Goal: Transaction & Acquisition: Purchase product/service

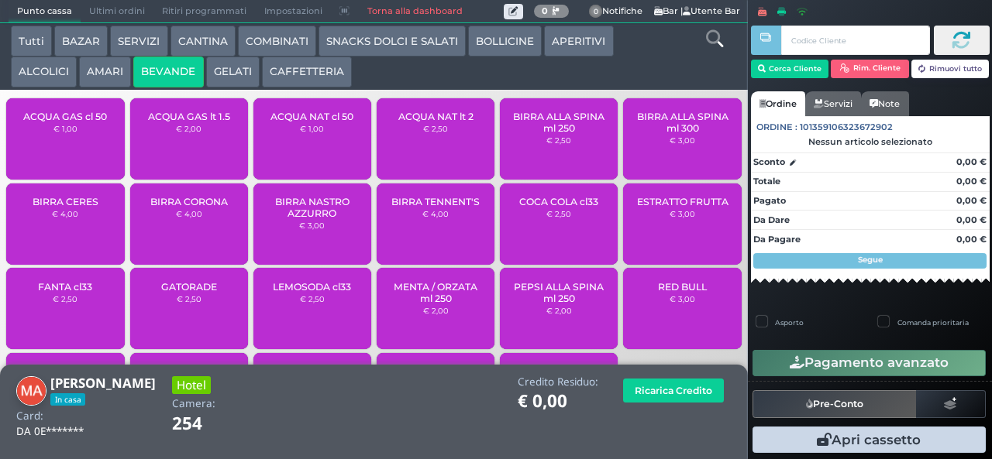
click at [311, 122] on span "ACQUA NAT cl 50" at bounding box center [311, 117] width 83 height 12
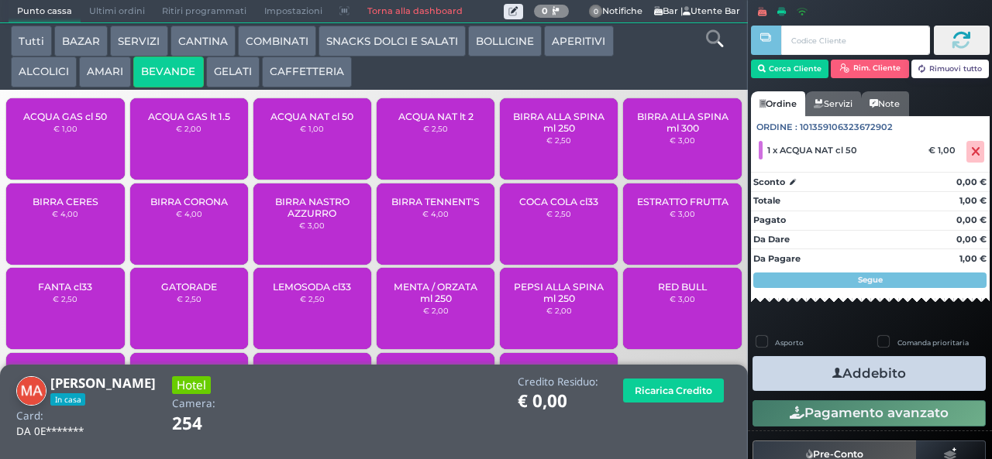
click at [832, 373] on icon "button" at bounding box center [837, 374] width 10 height 16
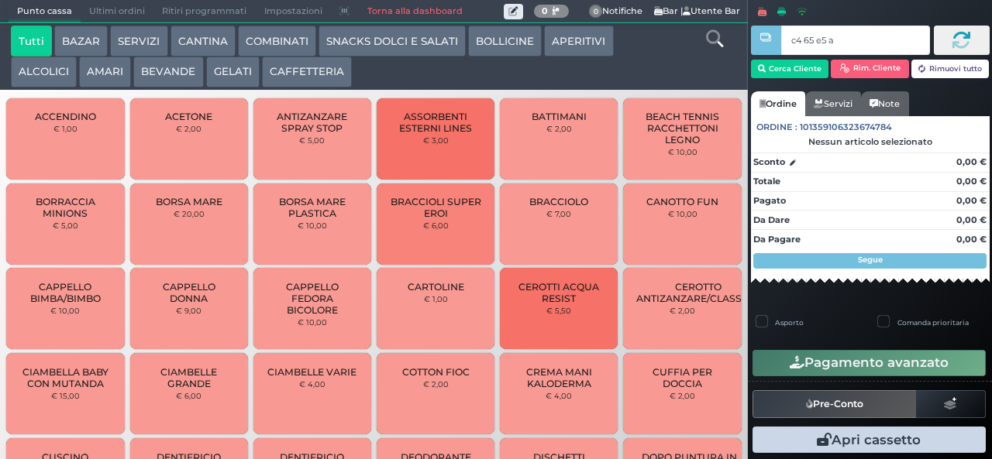
type input "c4 65 e5 af"
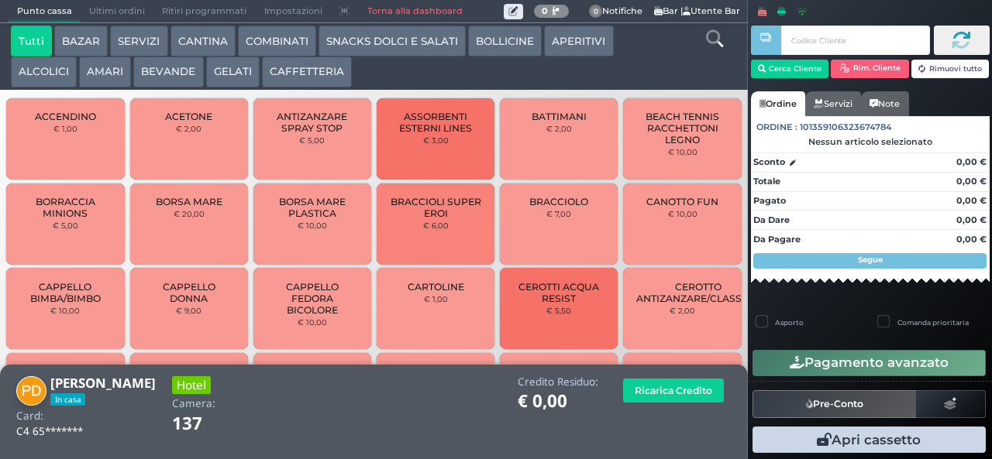
click at [222, 73] on button "GELATI" at bounding box center [232, 72] width 53 height 31
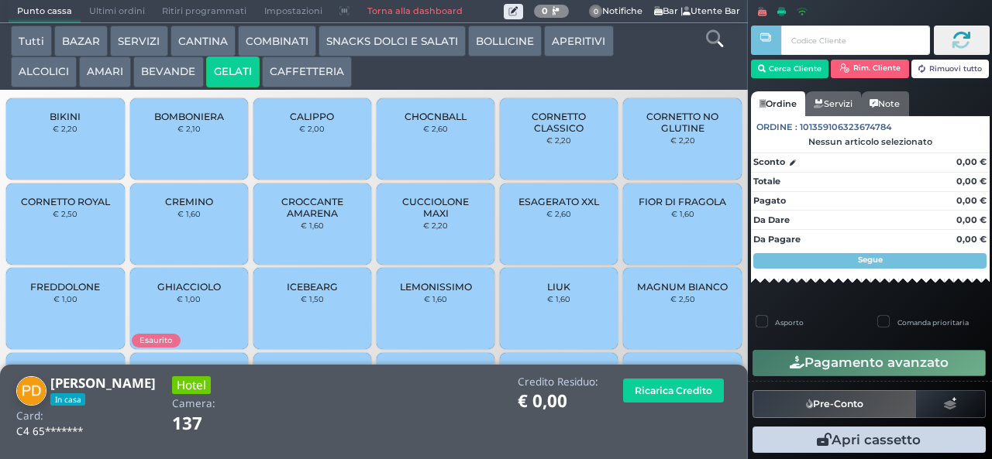
scroll to position [103, 0]
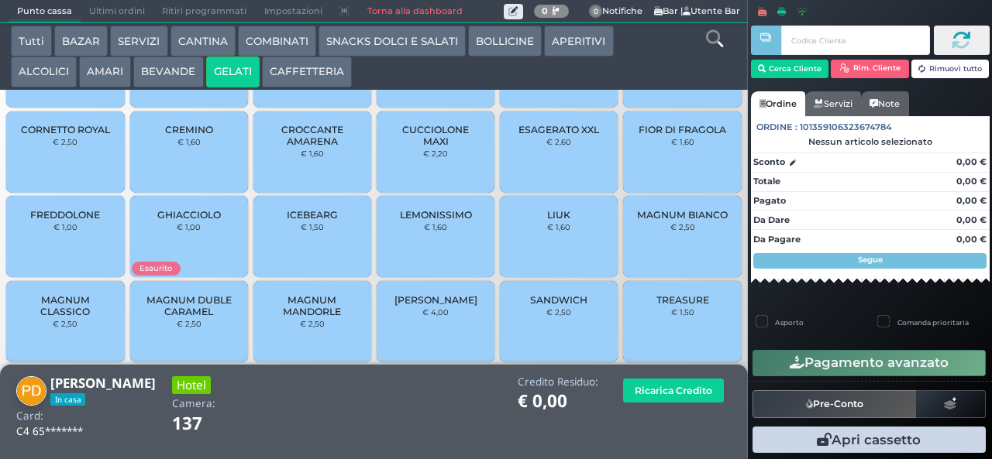
click at [62, 314] on span "MAGNUM CLASSICO" at bounding box center [65, 305] width 92 height 23
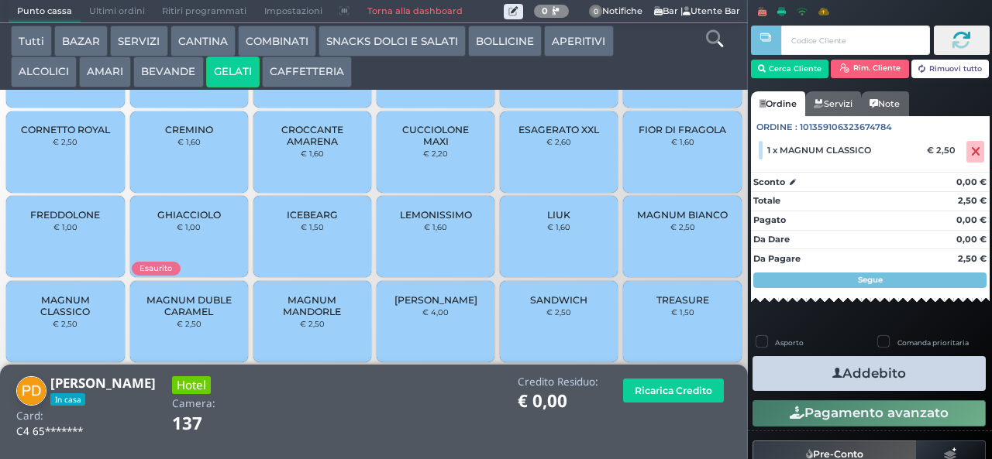
click at [790, 365] on button "Addebito" at bounding box center [868, 373] width 233 height 35
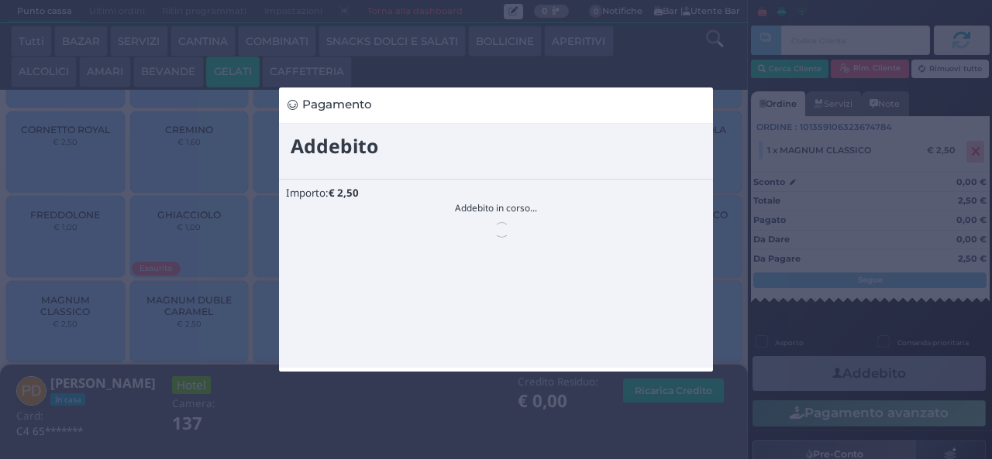
scroll to position [0, 0]
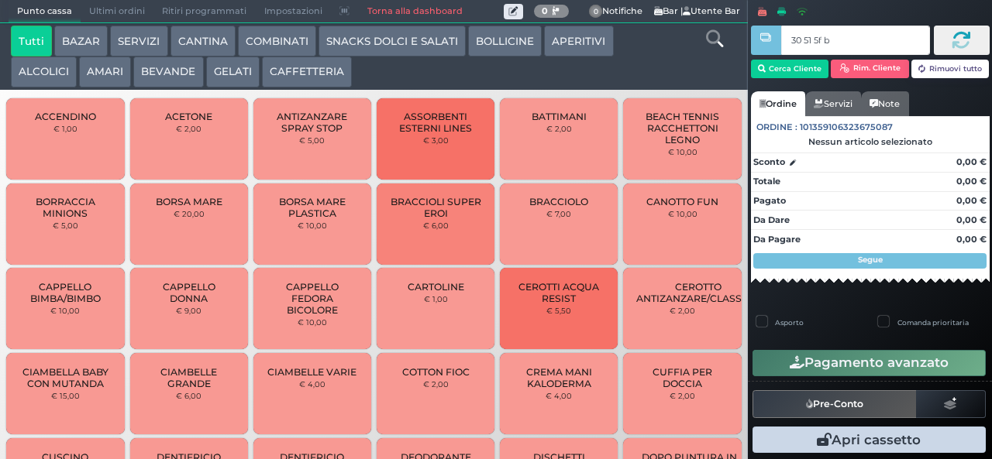
type input "30 51 5f bb"
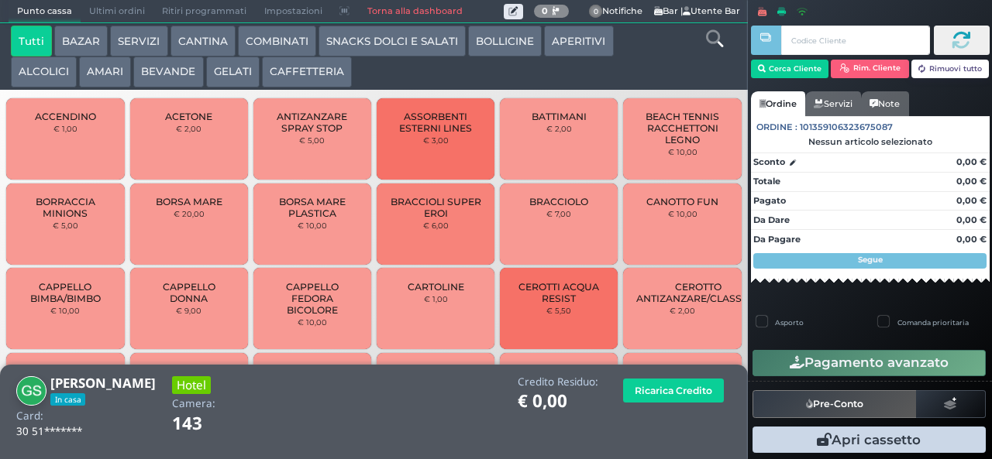
click at [373, 34] on button "SNACKS DOLCI E SALATI" at bounding box center [391, 41] width 147 height 31
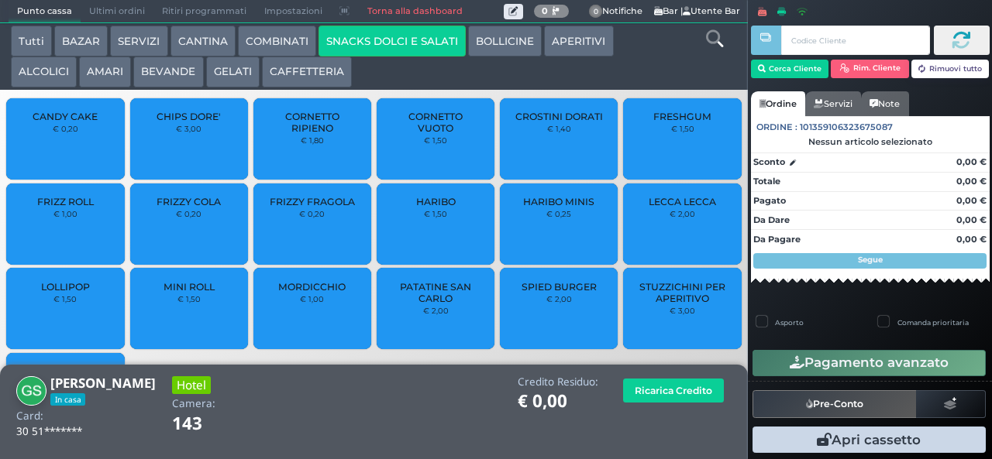
click at [420, 304] on span "PATATINE SAN CARLO" at bounding box center [436, 292] width 92 height 23
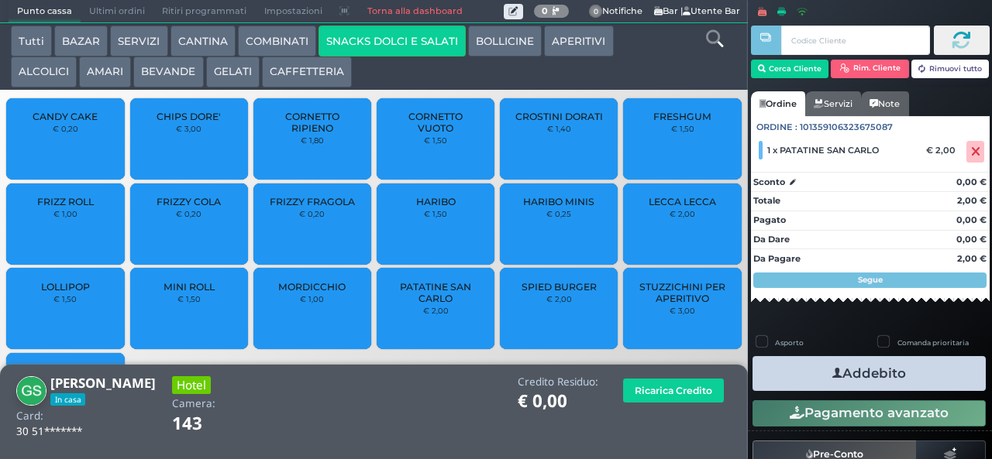
click at [804, 361] on button "Addebito" at bounding box center [868, 373] width 233 height 35
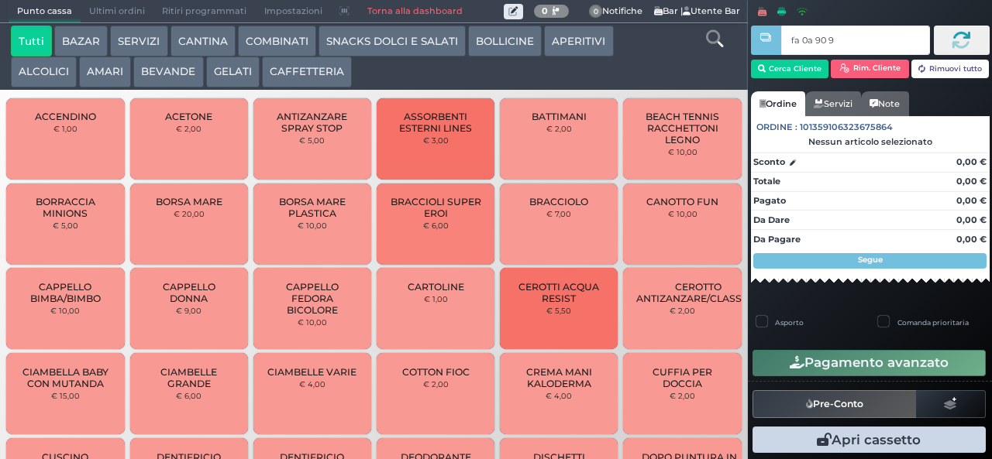
type input "fa 0a 90 9a"
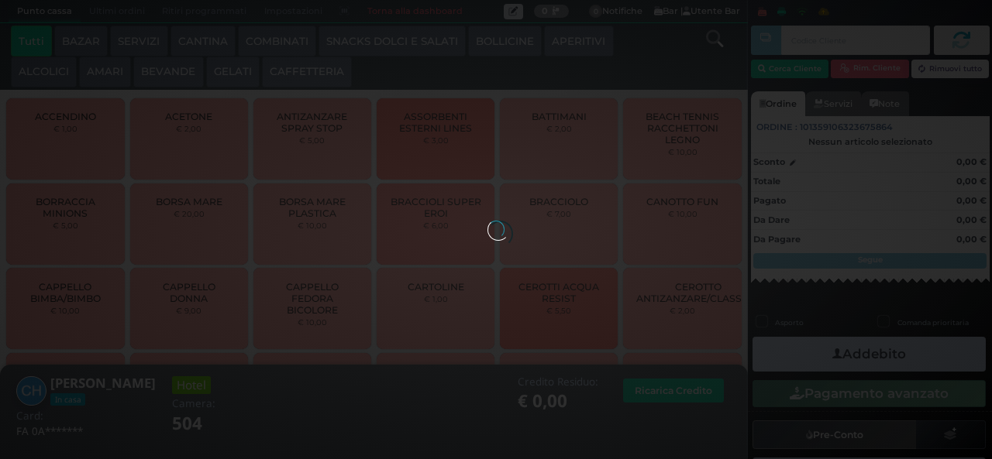
click at [504, 221] on div at bounding box center [495, 229] width 17 height 17
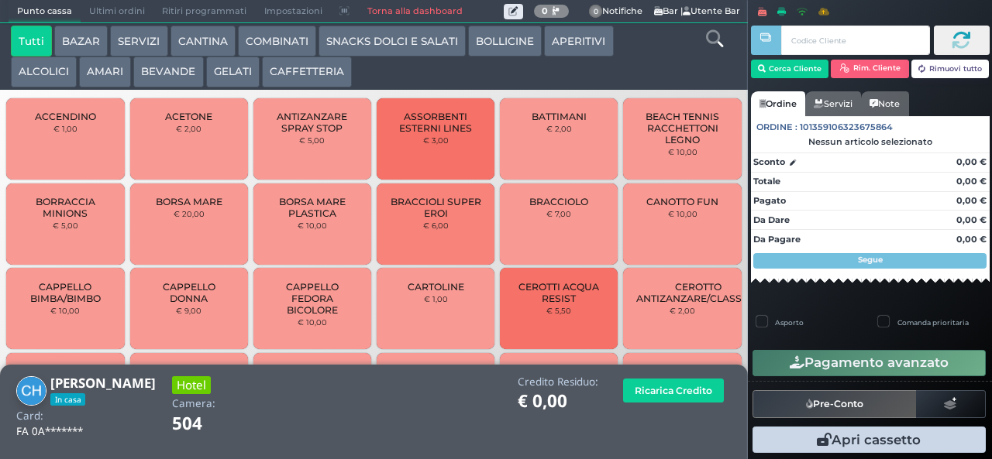
click at [570, 51] on button "APERITIVI" at bounding box center [578, 41] width 69 height 31
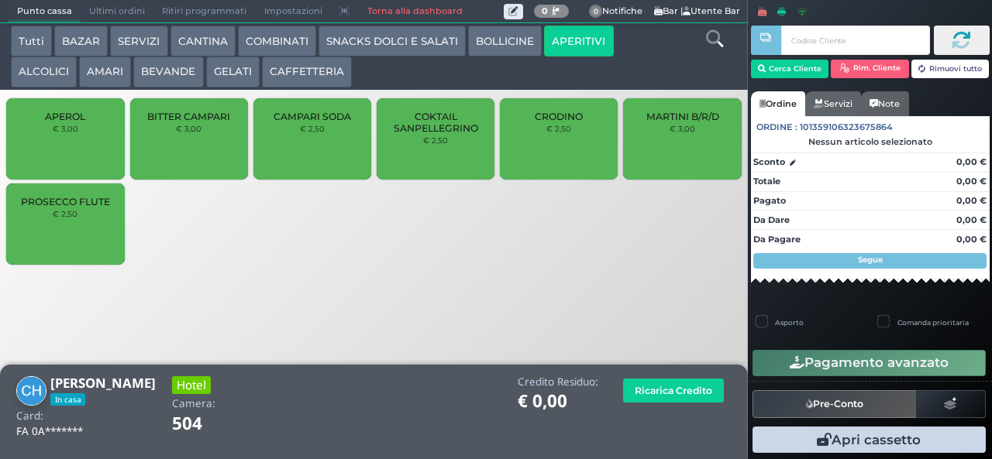
click at [57, 218] on small "€ 2,50" at bounding box center [65, 213] width 25 height 9
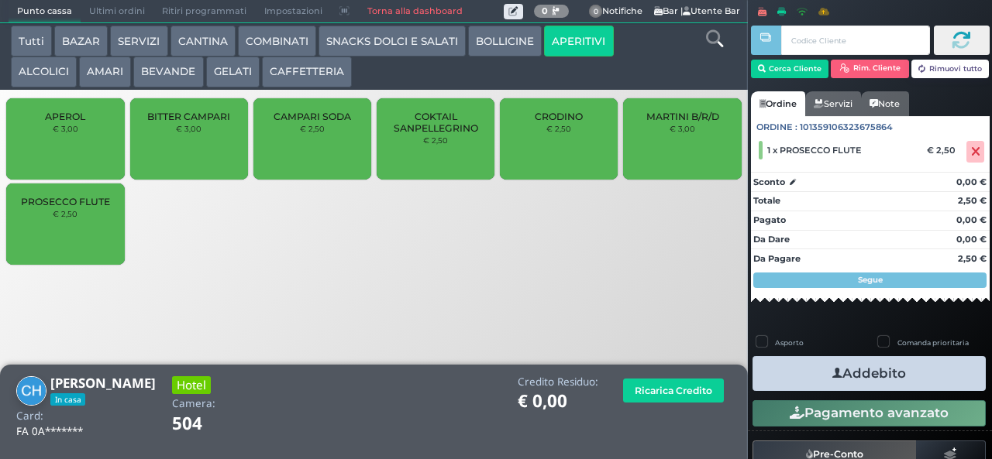
click at [832, 373] on icon "button" at bounding box center [837, 374] width 10 height 16
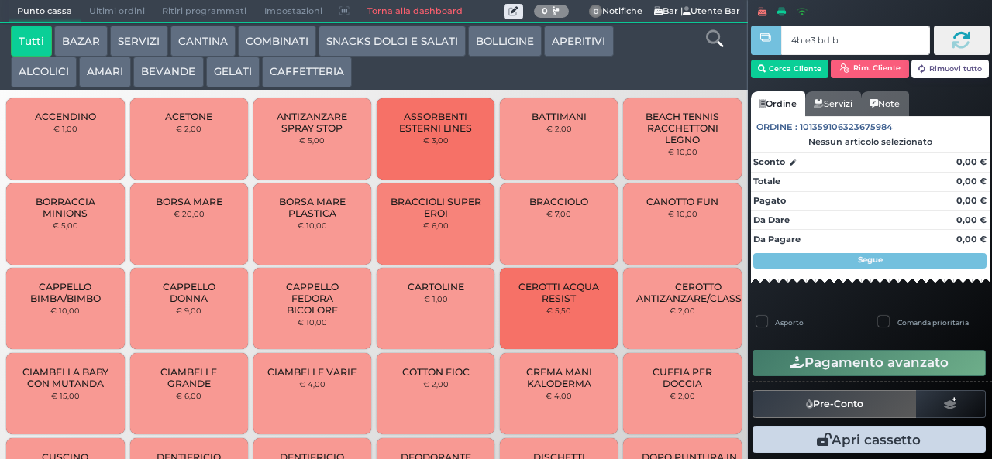
type input "4b e3 bd b9"
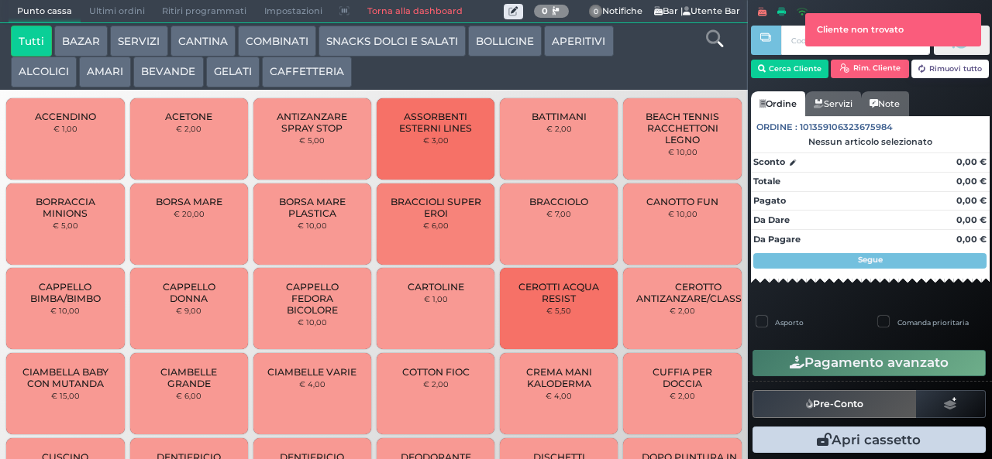
click at [765, 71] on div at bounding box center [765, 218] width 3 height 437
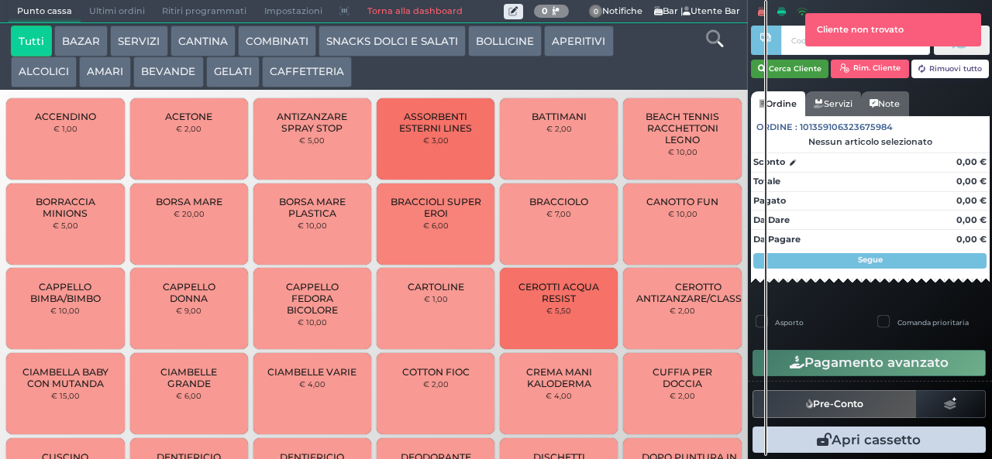
click at [784, 67] on button "Cerca Cliente" at bounding box center [790, 69] width 78 height 19
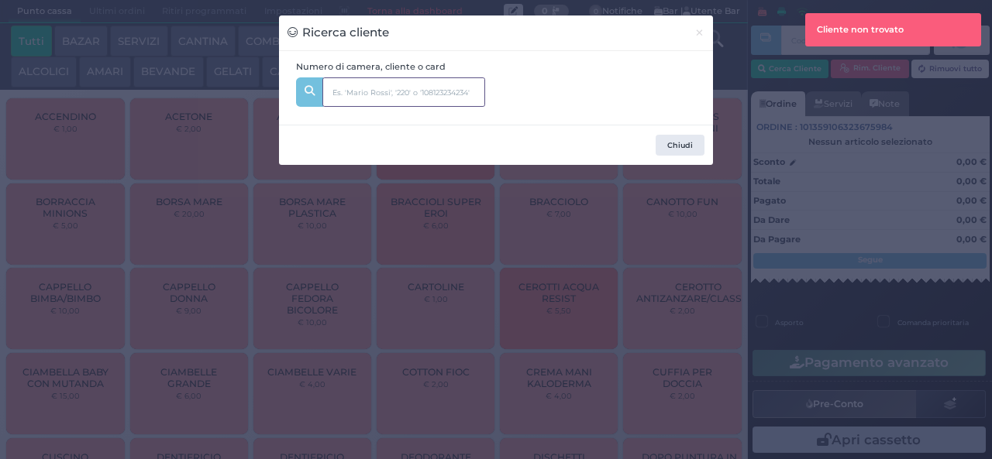
click at [367, 94] on input "text" at bounding box center [403, 91] width 163 height 29
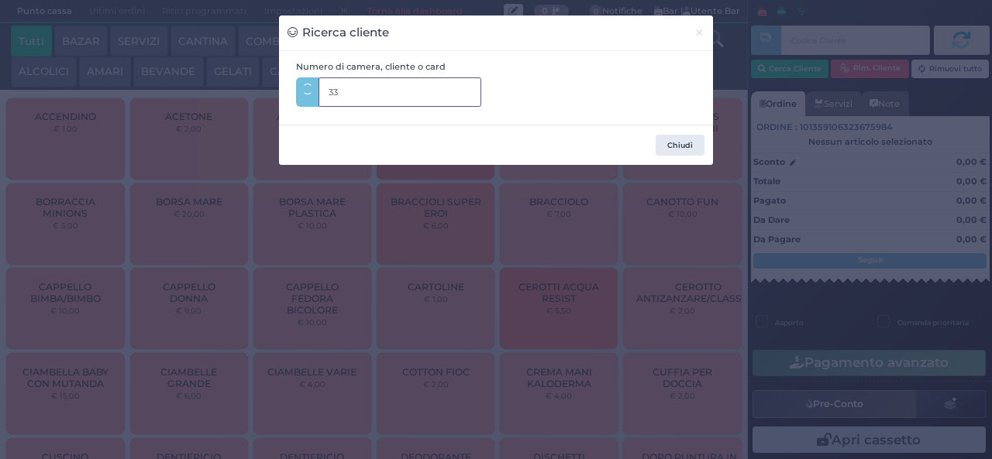
type input "332"
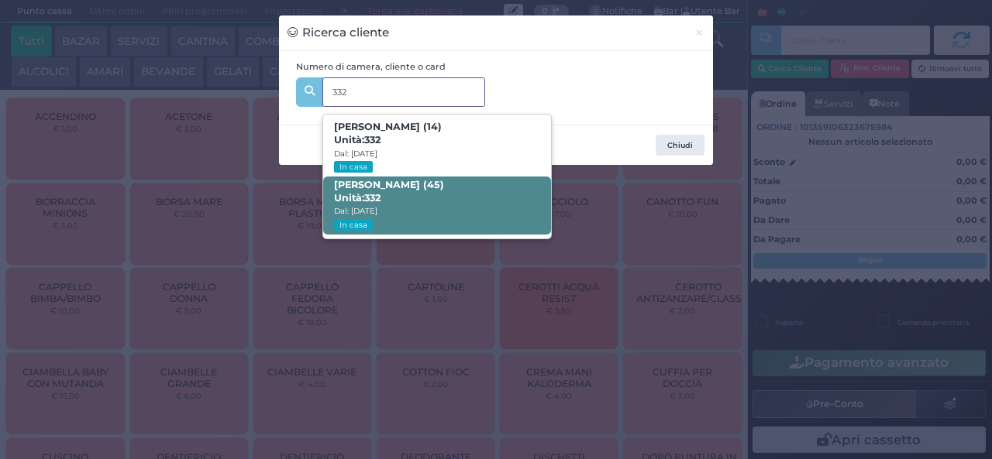
click at [491, 228] on span "Marco Bortolozzo (45) Unità: 332 Dal: 23/08/2025 In casa" at bounding box center [436, 206] width 227 height 58
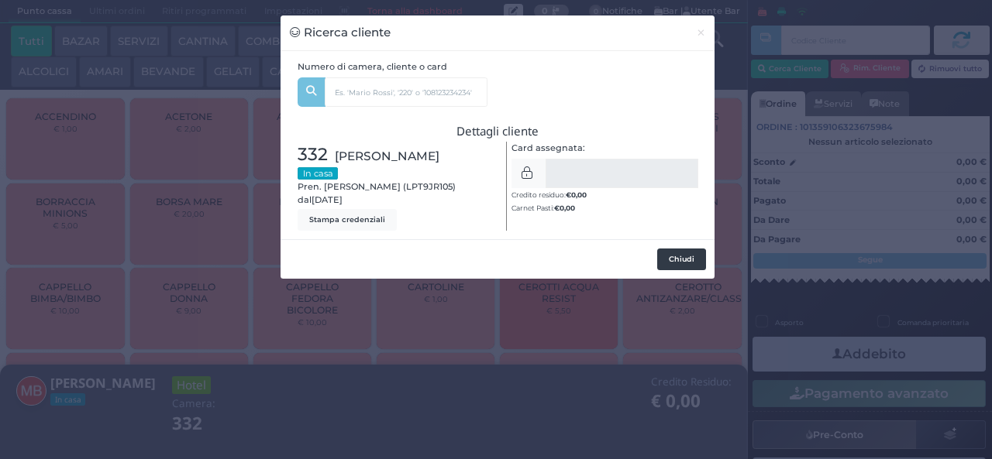
click at [668, 263] on button "Chiudi" at bounding box center [681, 260] width 49 height 22
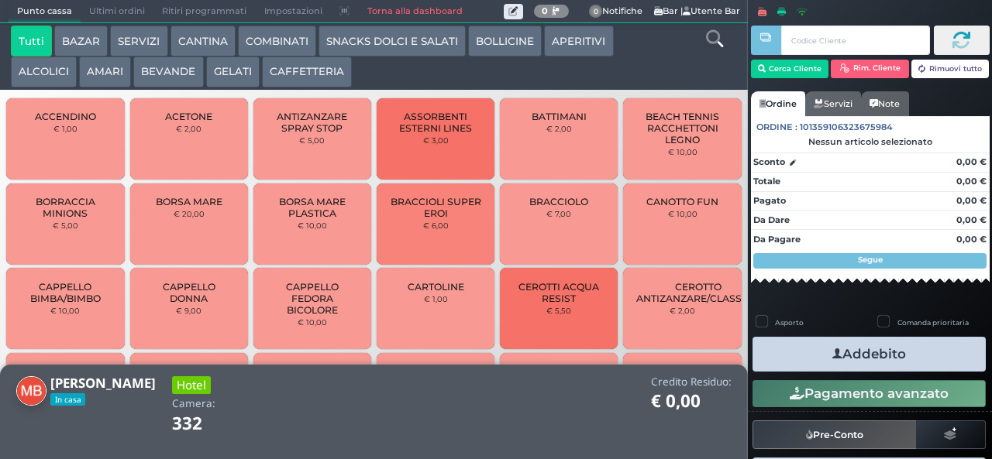
click at [221, 84] on button "GELATI" at bounding box center [232, 72] width 53 height 31
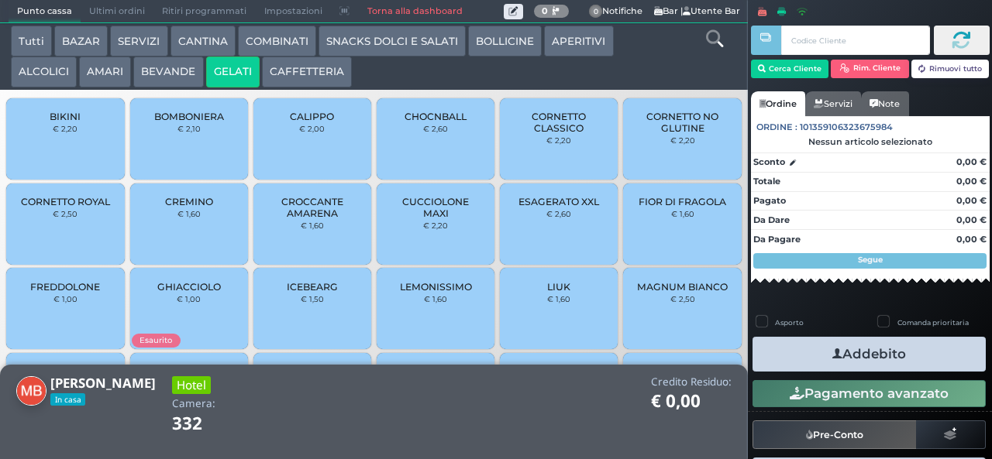
click at [404, 219] on span "CUCCIOLONE MAXI" at bounding box center [436, 207] width 92 height 23
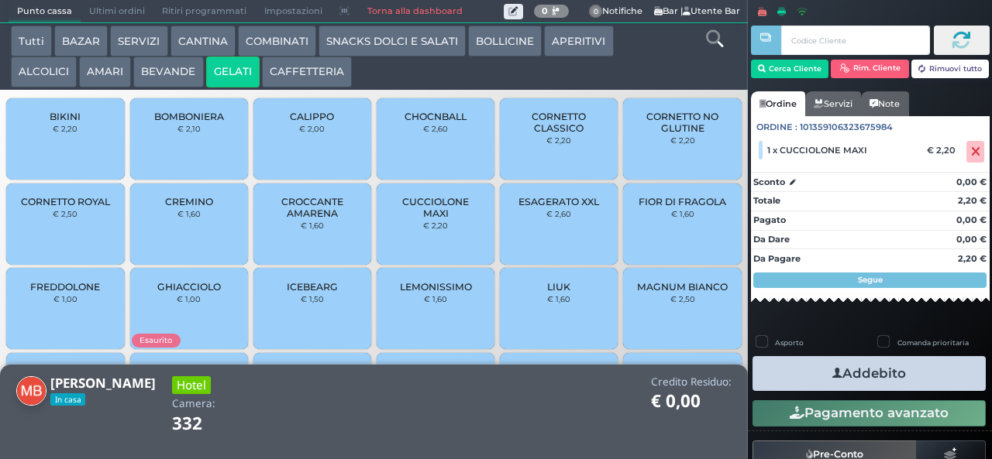
click at [788, 369] on button "Addebito" at bounding box center [868, 373] width 233 height 35
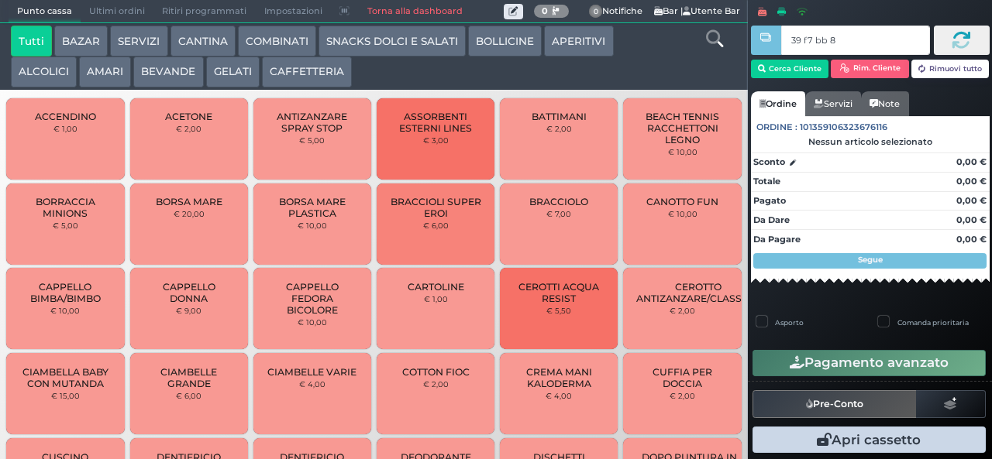
type input "39 f7 bb 8b"
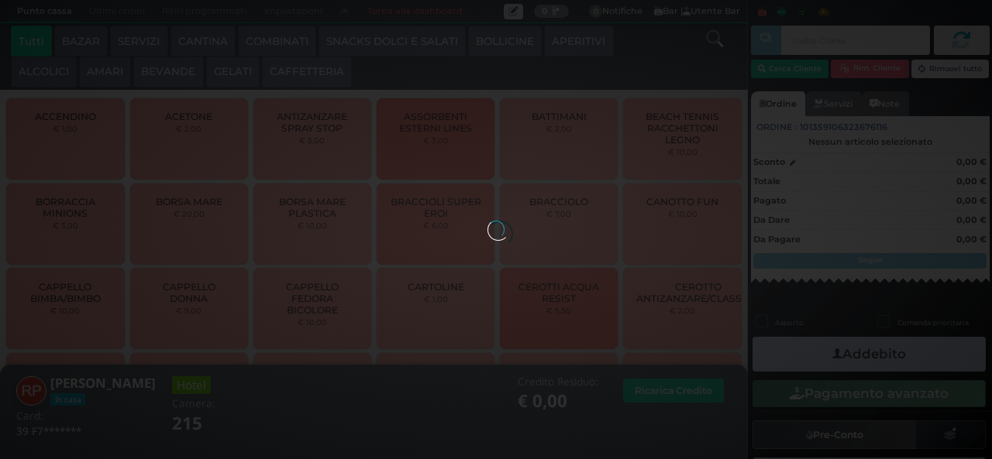
click at [370, 40] on button "SNACKS DOLCI E SALATI" at bounding box center [391, 41] width 147 height 31
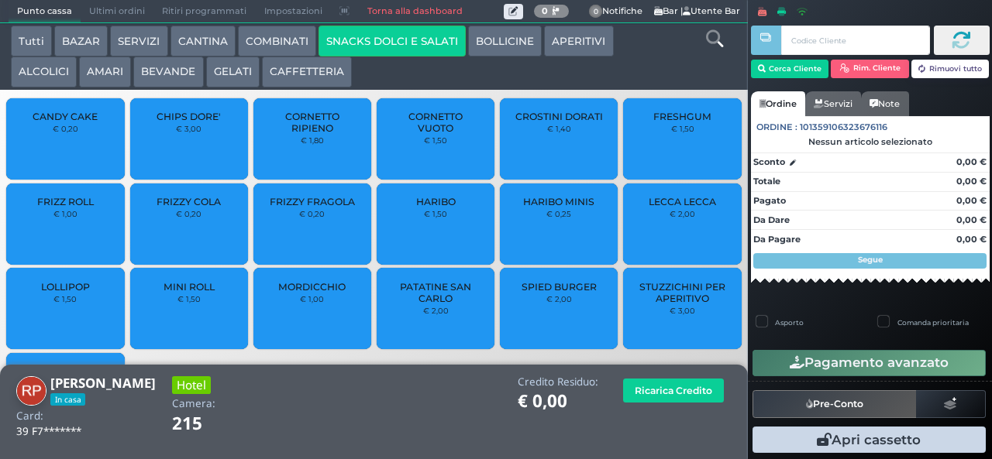
click at [369, 45] on button "SNACKS DOLCI E SALATI" at bounding box center [391, 41] width 147 height 31
click at [403, 304] on span "PATATINE SAN CARLO" at bounding box center [436, 292] width 92 height 23
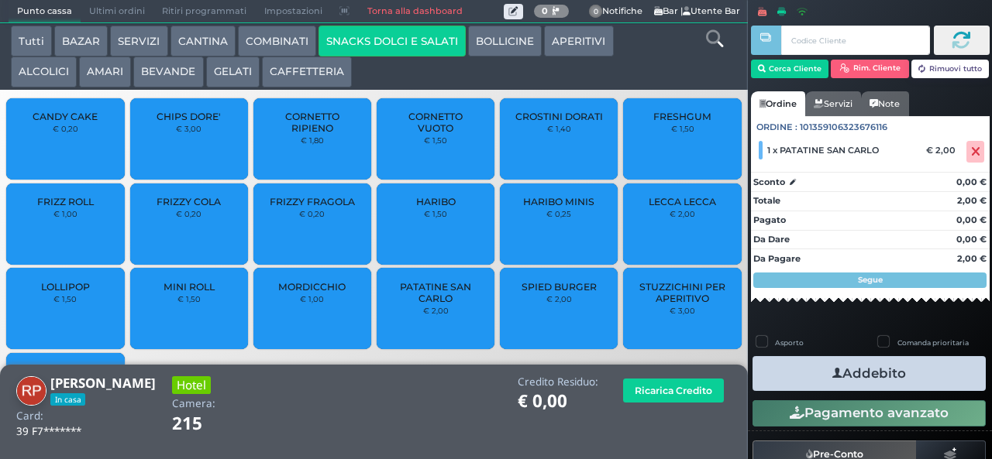
click at [800, 373] on button "Addebito" at bounding box center [868, 373] width 233 height 35
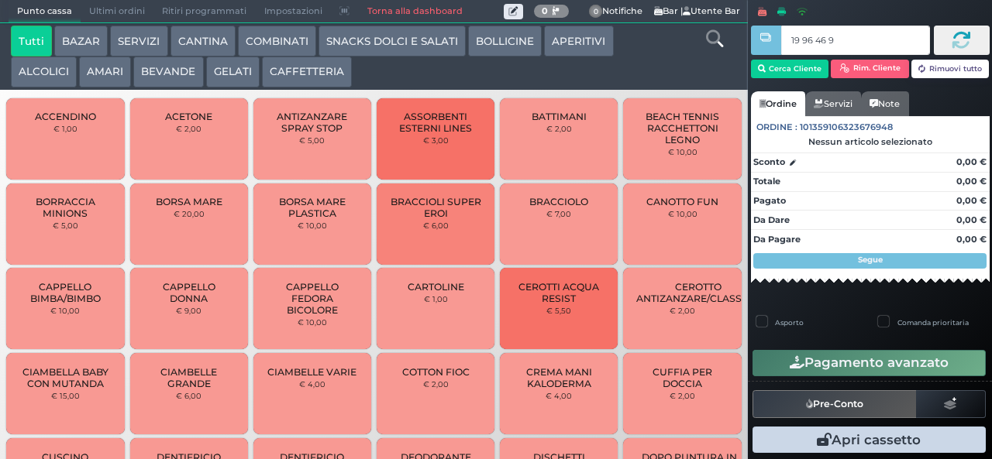
type input "19 96 46 95"
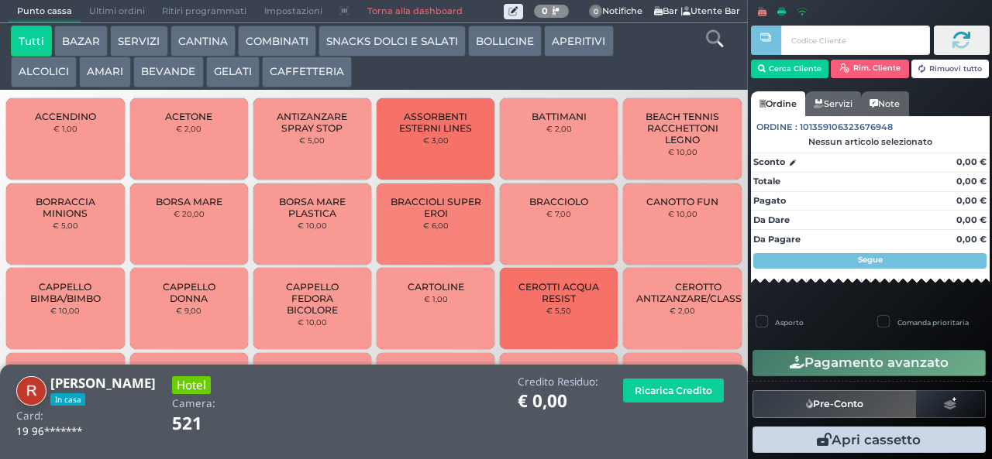
click at [341, 43] on button "SNACKS DOLCI E SALATI" at bounding box center [391, 41] width 147 height 31
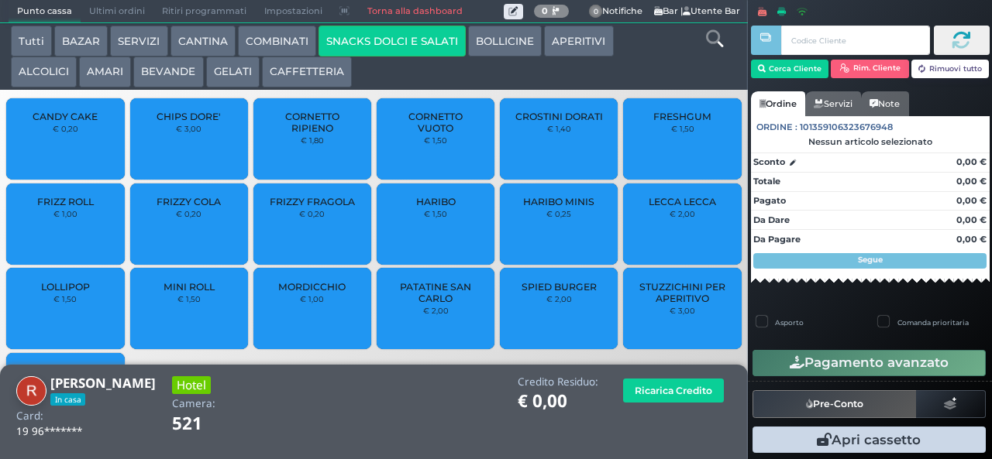
click at [403, 304] on span "PATATINE SAN CARLO" at bounding box center [436, 292] width 92 height 23
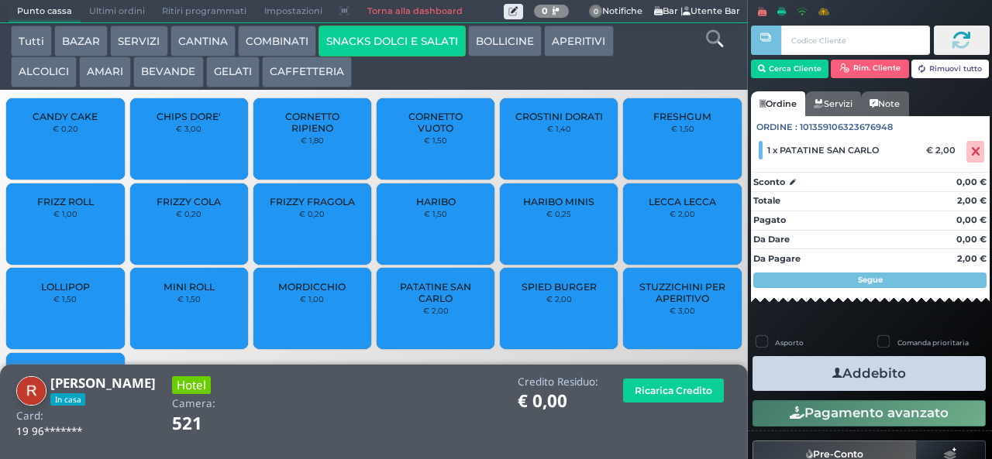
click at [411, 304] on span "PATATINE SAN CARLO" at bounding box center [436, 292] width 92 height 23
click at [794, 366] on button "Addebito" at bounding box center [868, 373] width 233 height 35
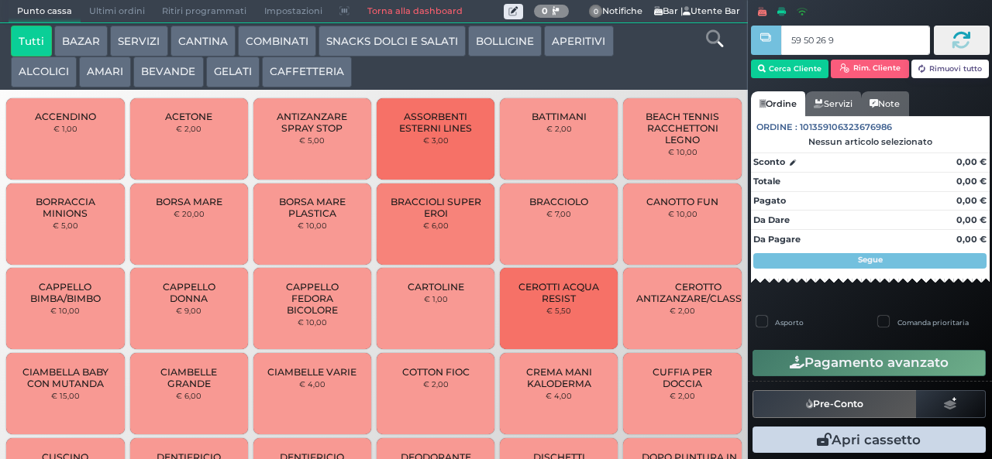
type input "59 50 26 95"
click at [178, 74] on button "BEVANDE" at bounding box center [168, 72] width 70 height 31
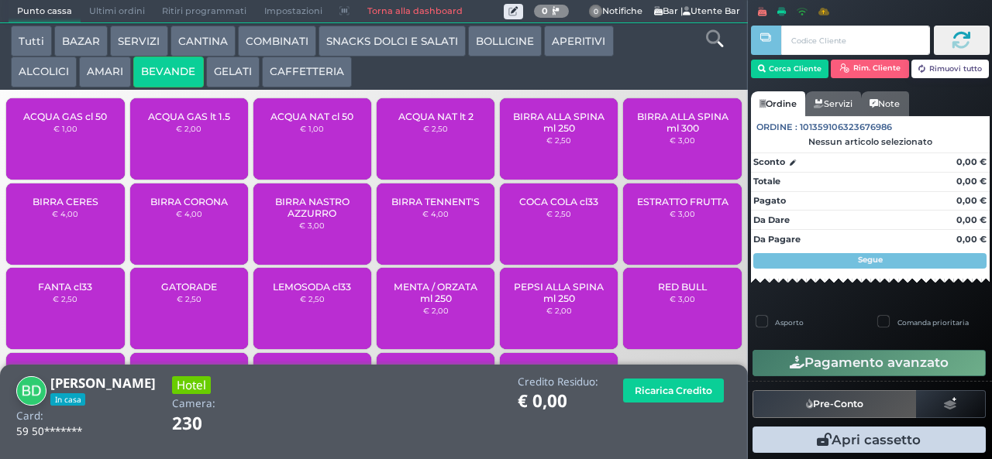
click at [307, 122] on span "ACQUA NAT cl 50" at bounding box center [311, 117] width 83 height 12
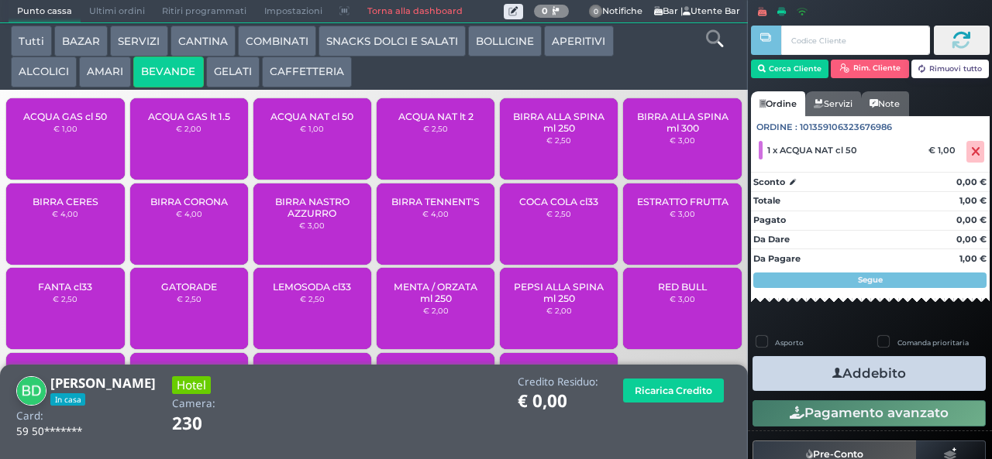
click at [820, 359] on button "Addebito" at bounding box center [868, 373] width 233 height 35
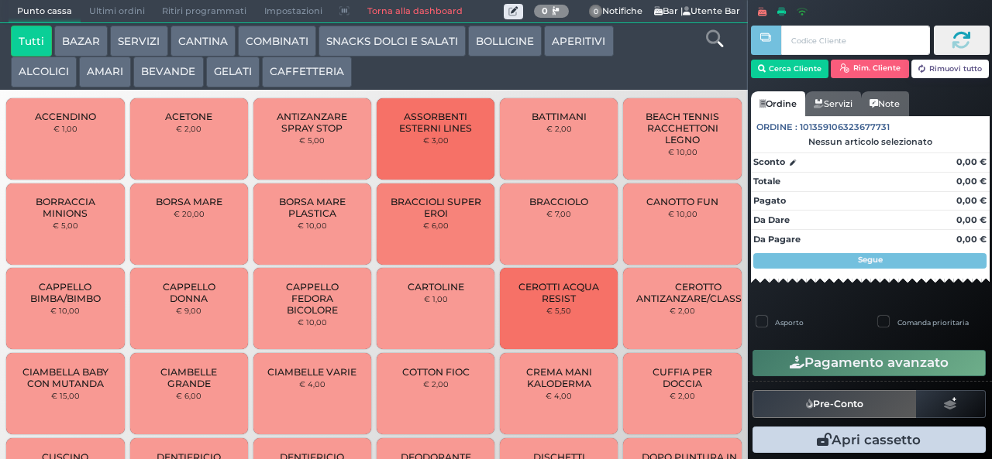
click at [169, 82] on button "BEVANDE" at bounding box center [168, 72] width 70 height 31
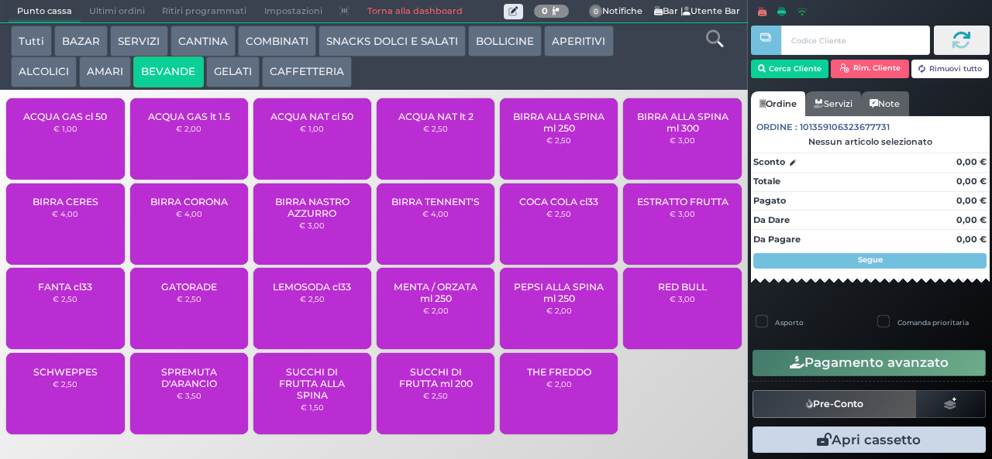
click at [287, 122] on span "ACQUA NAT cl 50" at bounding box center [311, 117] width 83 height 12
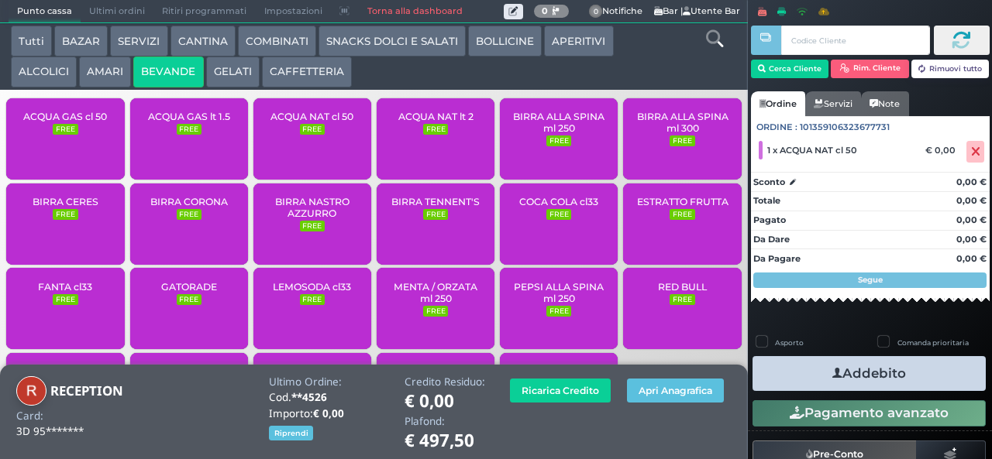
click at [784, 366] on button "Addebito" at bounding box center [868, 373] width 233 height 35
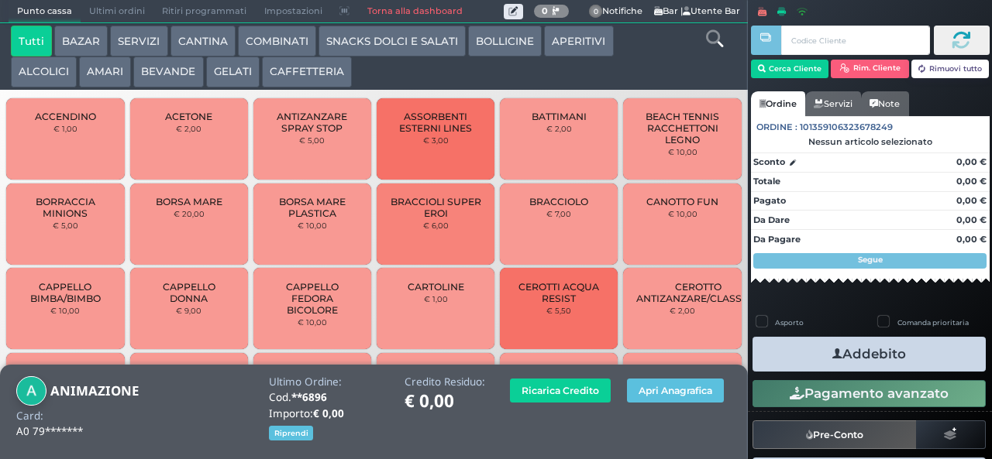
click at [169, 81] on button "BEVANDE" at bounding box center [168, 72] width 70 height 31
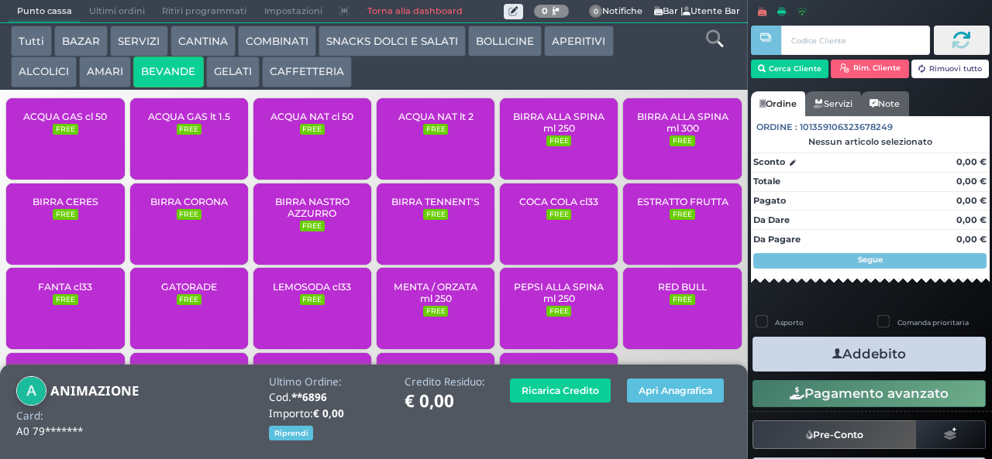
click at [299, 122] on span "ACQUA NAT cl 50" at bounding box center [311, 117] width 83 height 12
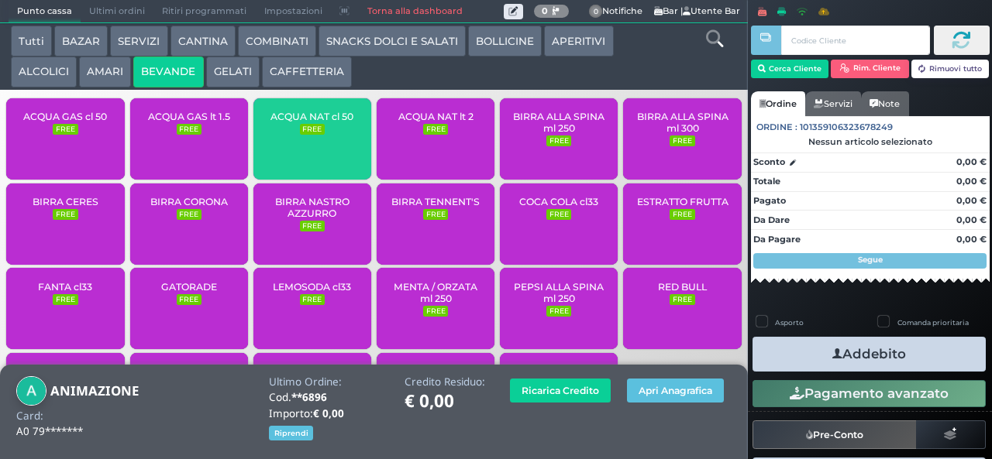
click at [304, 132] on div "ACQUA NAT cl 50 FREE" at bounding box center [312, 138] width 118 height 81
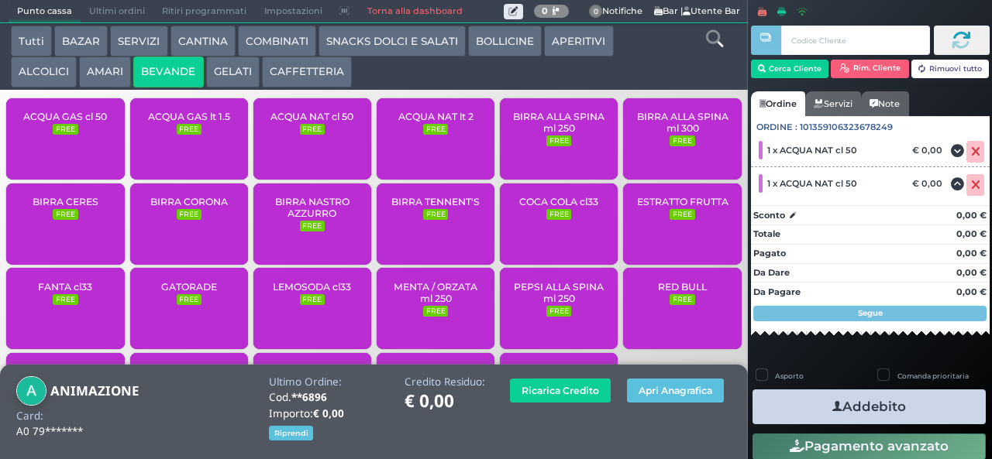
click at [832, 406] on icon "button" at bounding box center [837, 407] width 10 height 16
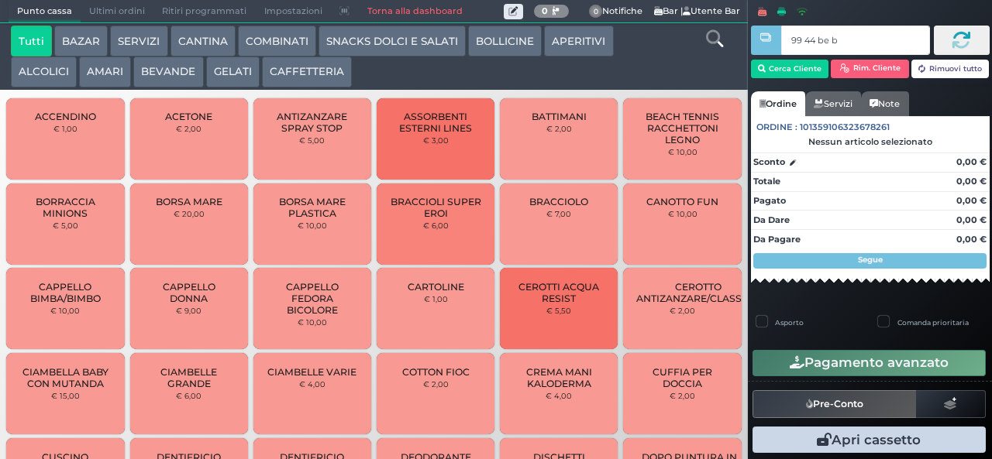
type input "99 44 be b9"
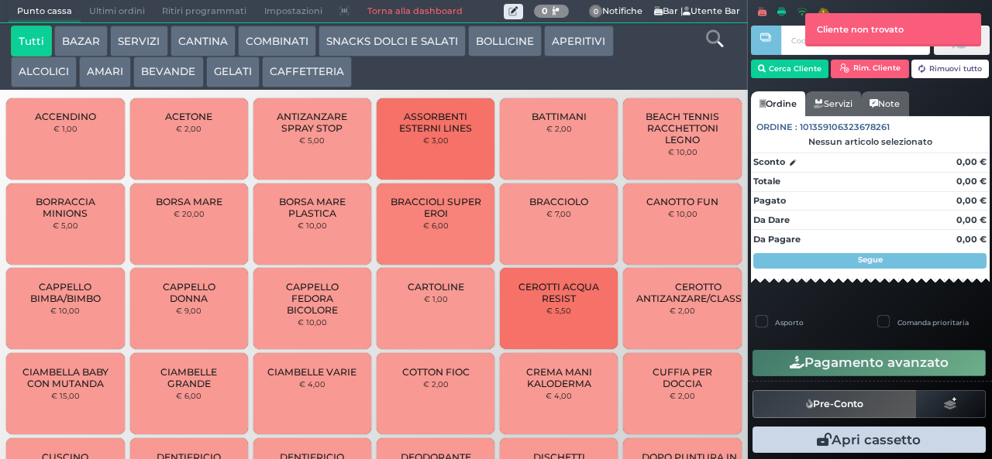
click at [370, 43] on button "SNACKS DOLCI E SALATI" at bounding box center [391, 41] width 147 height 31
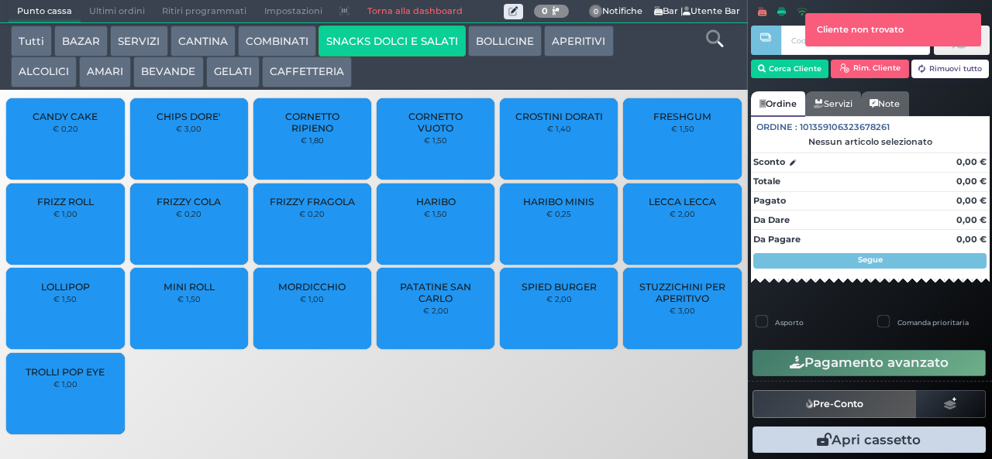
click at [786, 95] on link "Ordine" at bounding box center [778, 103] width 54 height 25
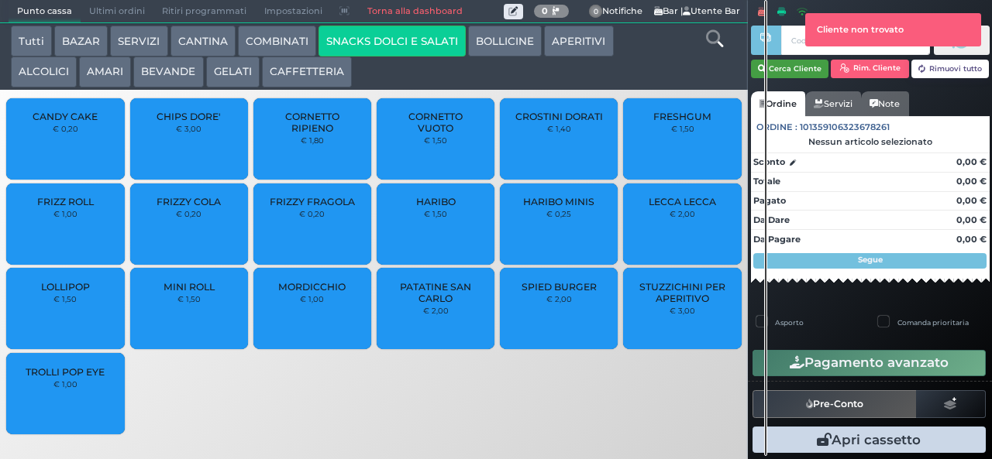
click at [791, 72] on button "Cerca Cliente" at bounding box center [790, 69] width 78 height 19
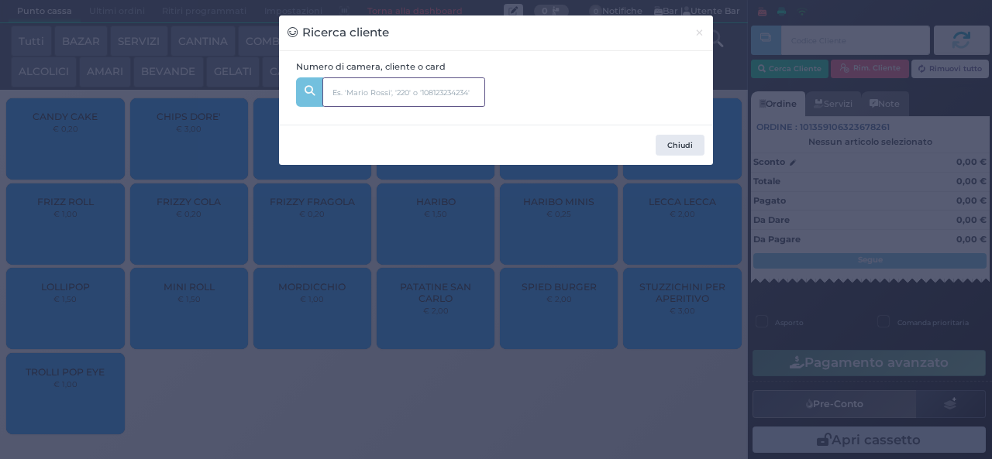
click at [333, 85] on input "text" at bounding box center [403, 91] width 163 height 29
type input "za"
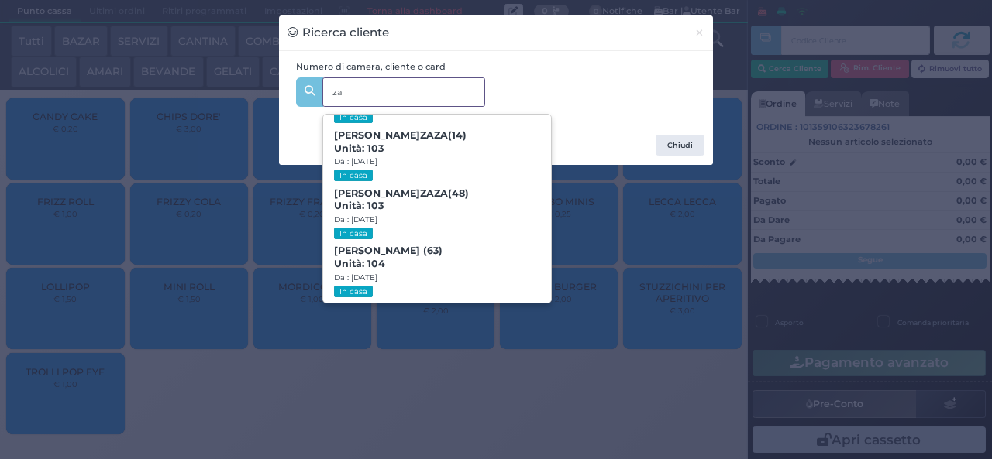
scroll to position [108, 0]
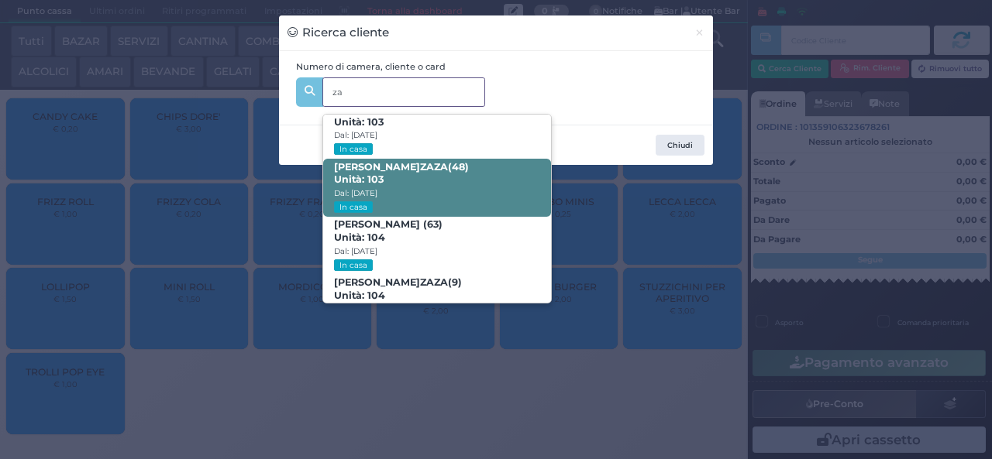
click at [363, 183] on span "Unità: 103" at bounding box center [359, 180] width 50 height 13
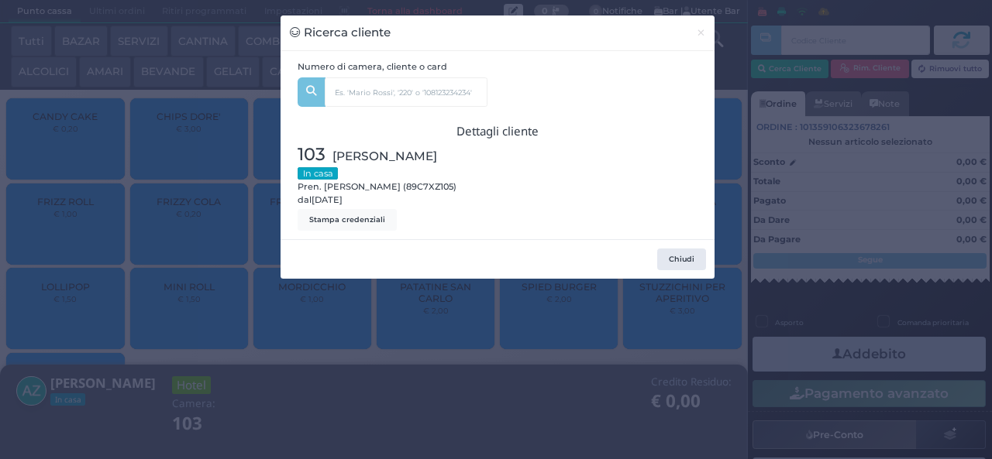
click at [332, 350] on div "Ricerca cliente × Numero di camera, cliente o card za MIRYAM ZA ZA (17) Unità: …" at bounding box center [496, 229] width 992 height 459
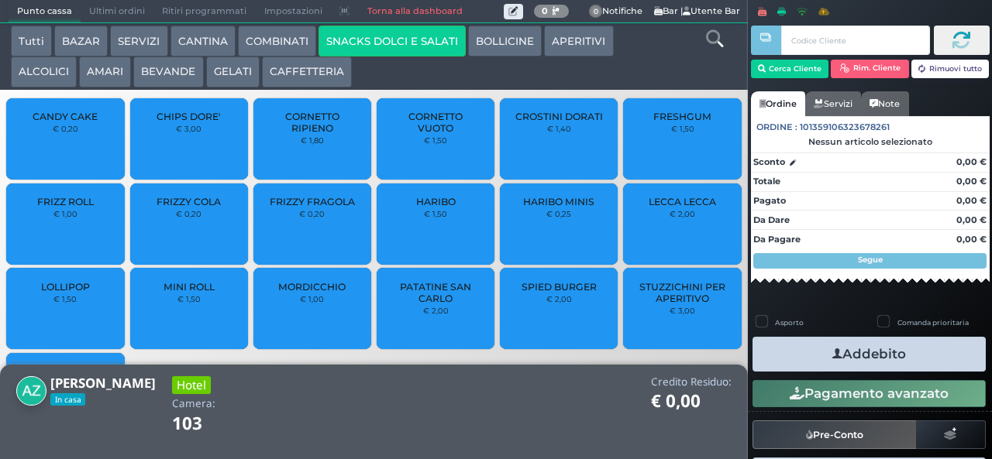
click at [184, 208] on span "FRIZZY COLA" at bounding box center [188, 202] width 64 height 12
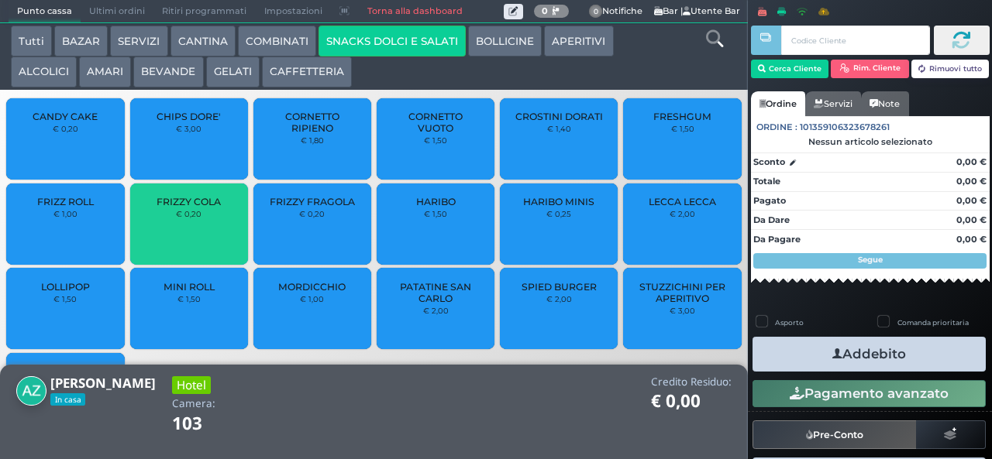
click at [180, 218] on small "€ 0,20" at bounding box center [189, 213] width 26 height 9
click at [307, 240] on div "FRIZZY FRAGOLA € 0,20" at bounding box center [312, 224] width 118 height 81
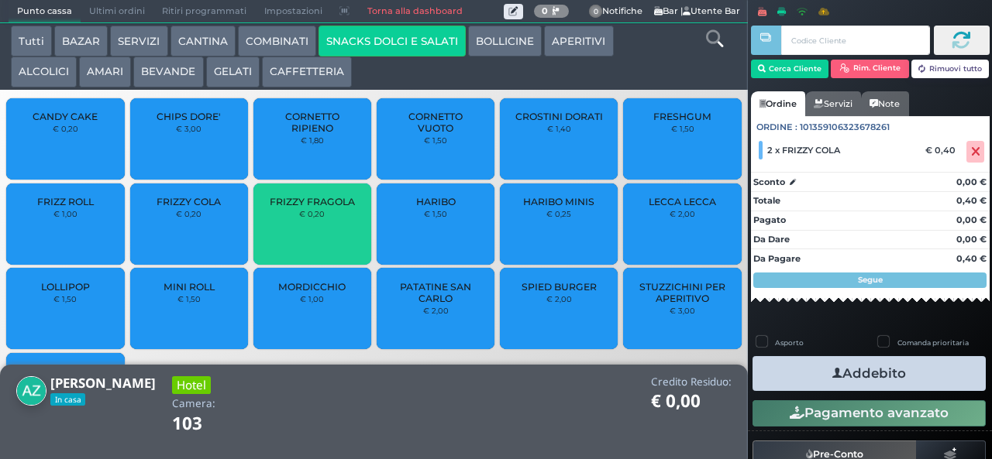
click at [306, 240] on div "FRIZZY FRAGOLA € 0,20" at bounding box center [312, 224] width 118 height 81
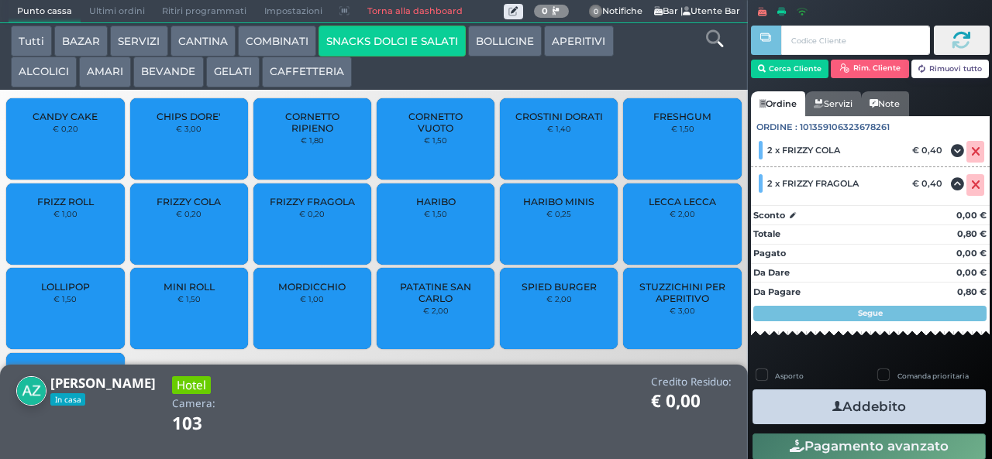
click at [788, 398] on button "Addebito" at bounding box center [868, 407] width 233 height 35
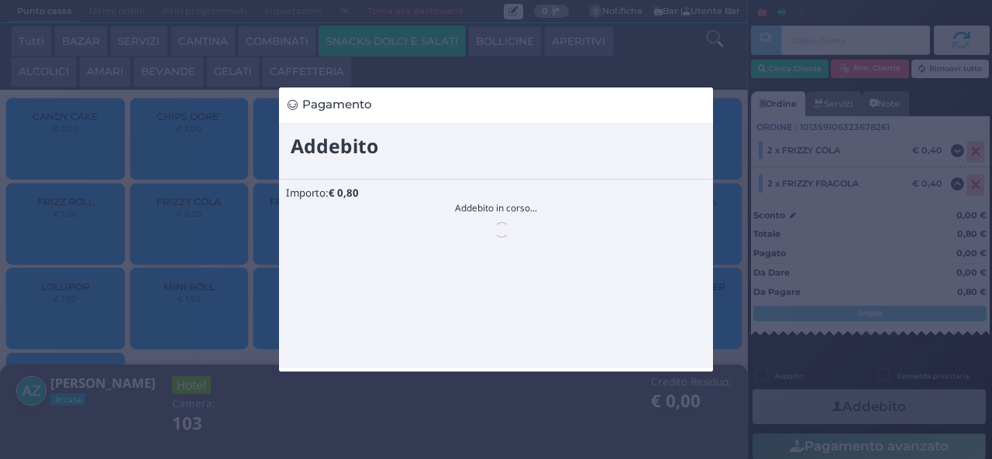
scroll to position [0, 0]
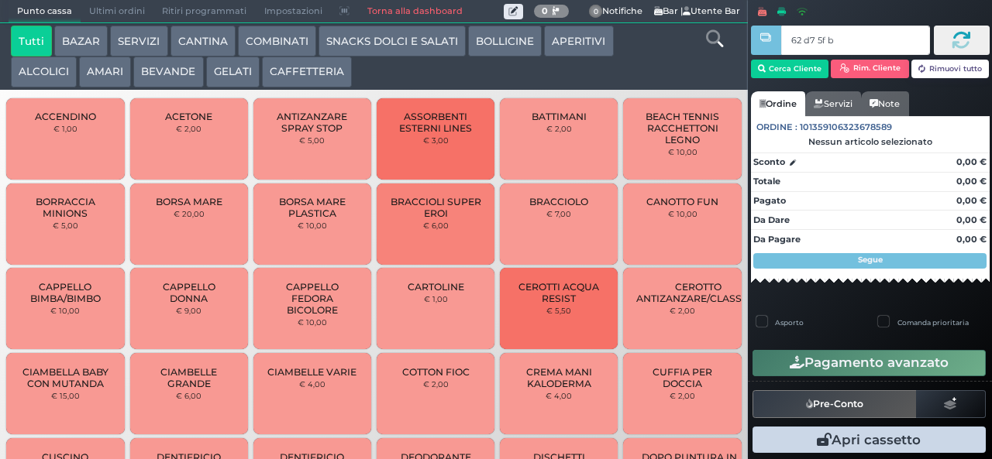
type input "62 d7 5f bb"
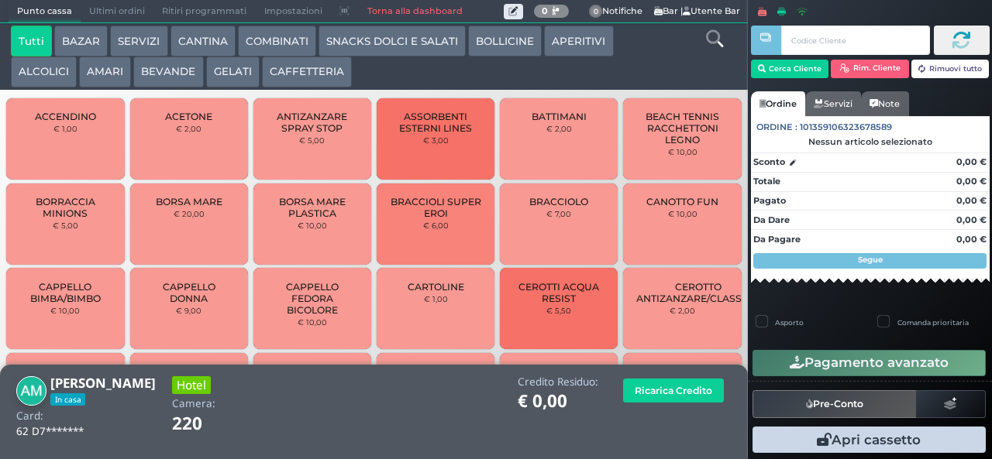
click at [395, 56] on button "SNACKS DOLCI E SALATI" at bounding box center [391, 41] width 147 height 31
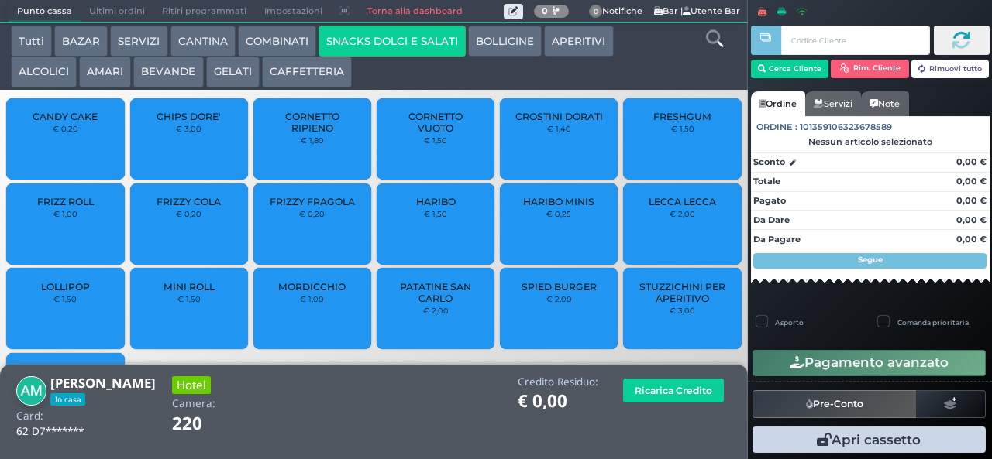
click at [384, 41] on button "SNACKS DOLCI E SALATI" at bounding box center [391, 41] width 147 height 31
click at [418, 304] on span "PATATINE SAN CARLO" at bounding box center [436, 292] width 92 height 23
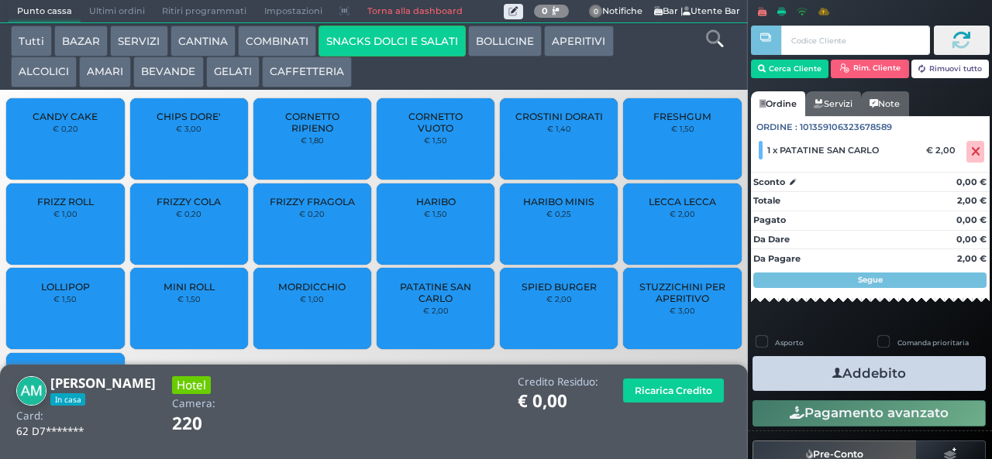
click at [832, 373] on icon "button" at bounding box center [837, 374] width 10 height 16
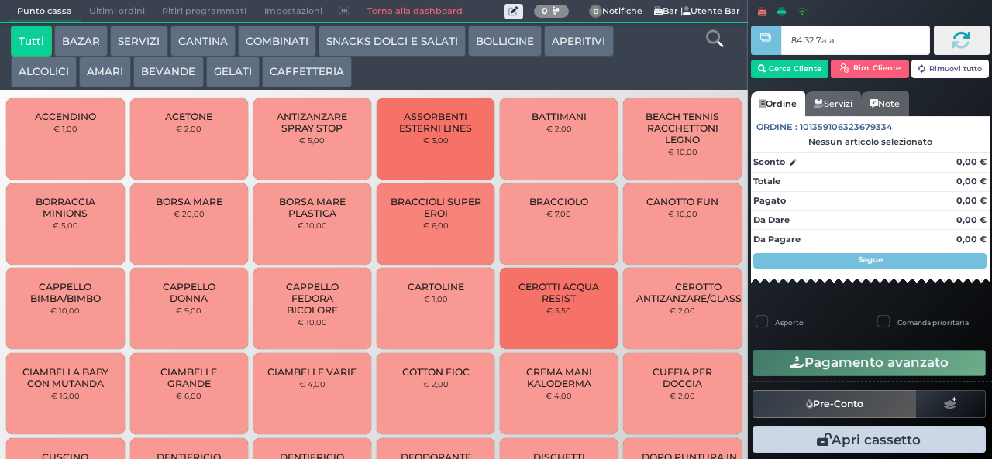
type input "84 32 7a af"
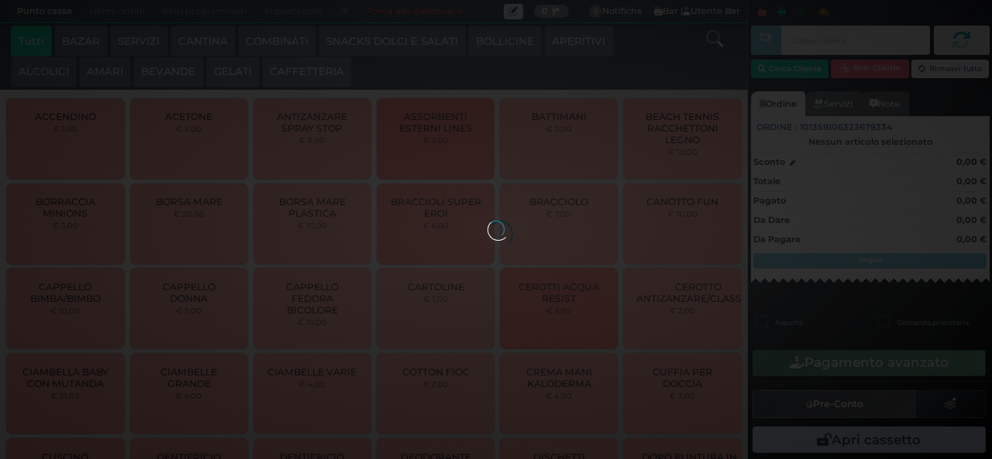
click at [239, 73] on button "GELATI" at bounding box center [232, 72] width 53 height 31
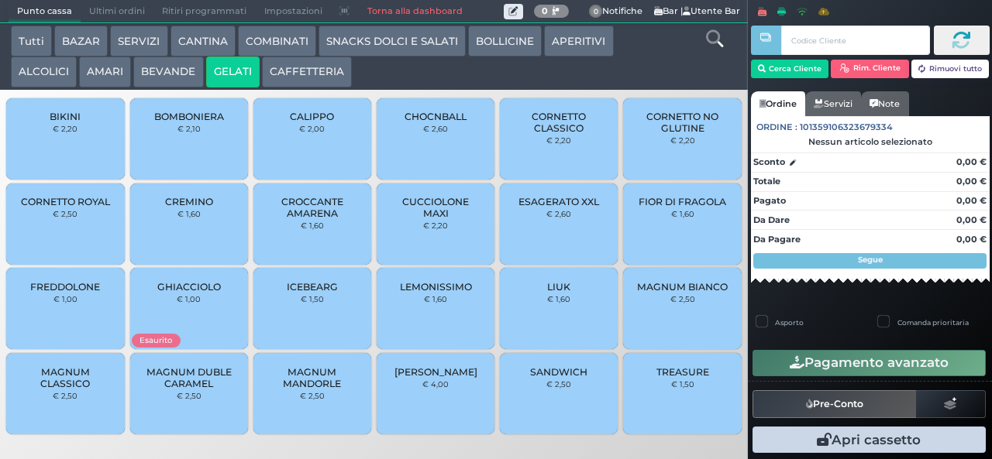
click at [0, 0] on div at bounding box center [0, 0] width 0 height 0
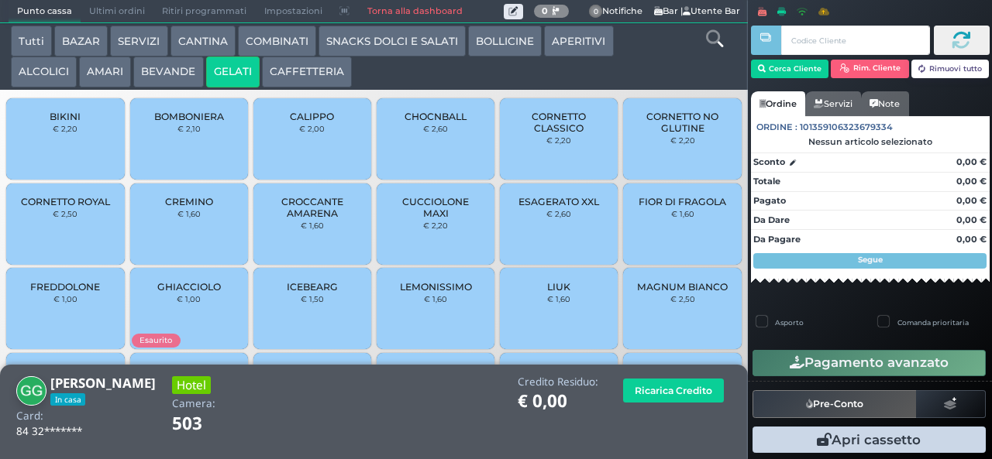
click at [645, 234] on div "FIOR DI FRAGOLA € 1,60" at bounding box center [682, 224] width 118 height 81
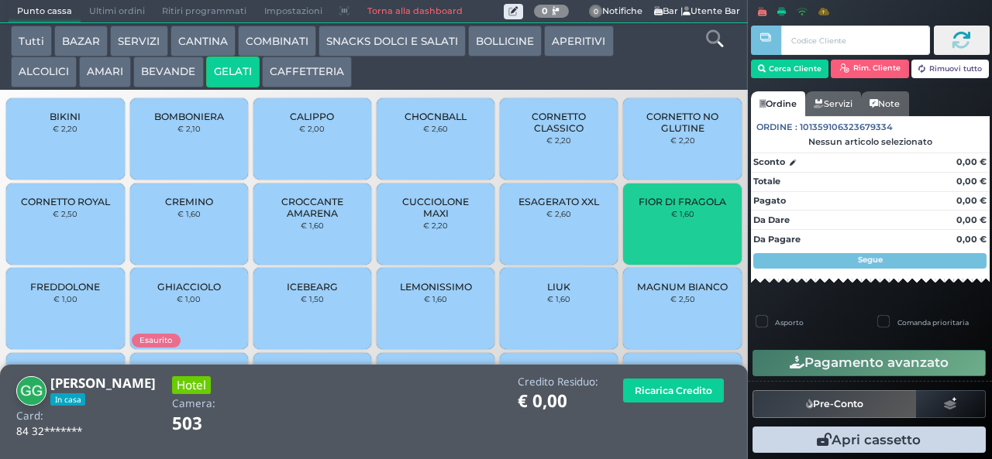
click at [652, 236] on div "FIOR DI FRAGOLA € 1,60" at bounding box center [682, 224] width 118 height 81
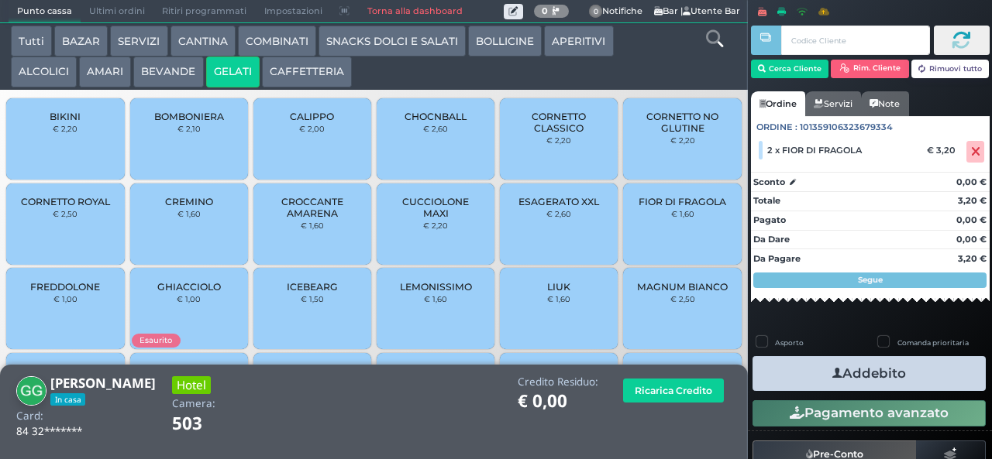
click at [832, 376] on icon "button" at bounding box center [837, 374] width 10 height 16
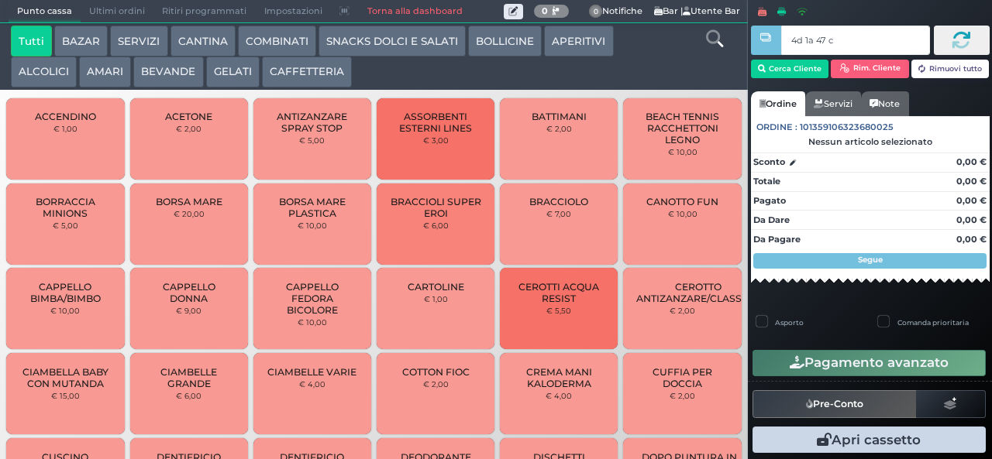
type input "4d 1a 47 c3"
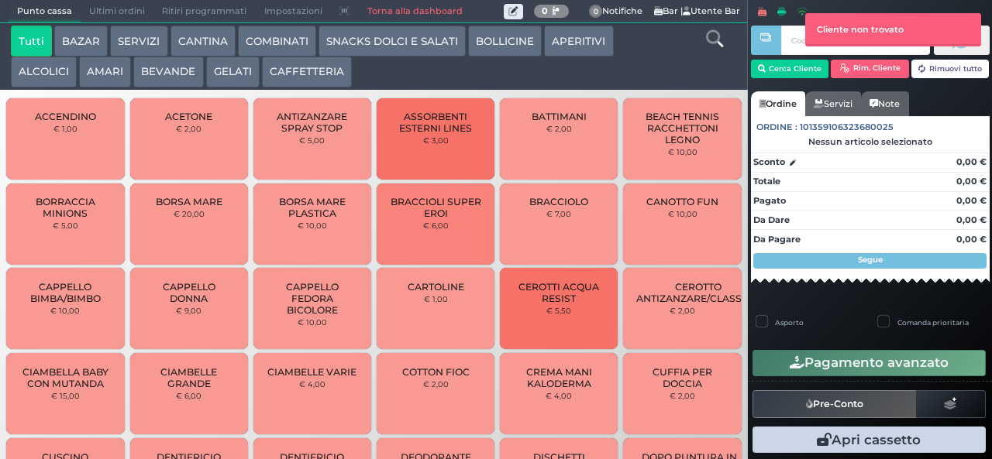
click at [226, 67] on button "GELATI" at bounding box center [232, 72] width 53 height 31
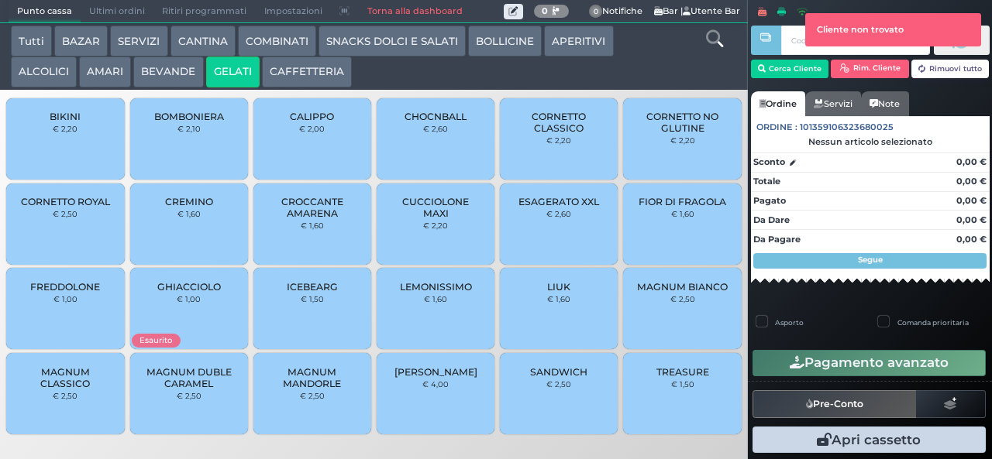
click at [420, 219] on span "CUCCIOLONE MAXI" at bounding box center [436, 207] width 92 height 23
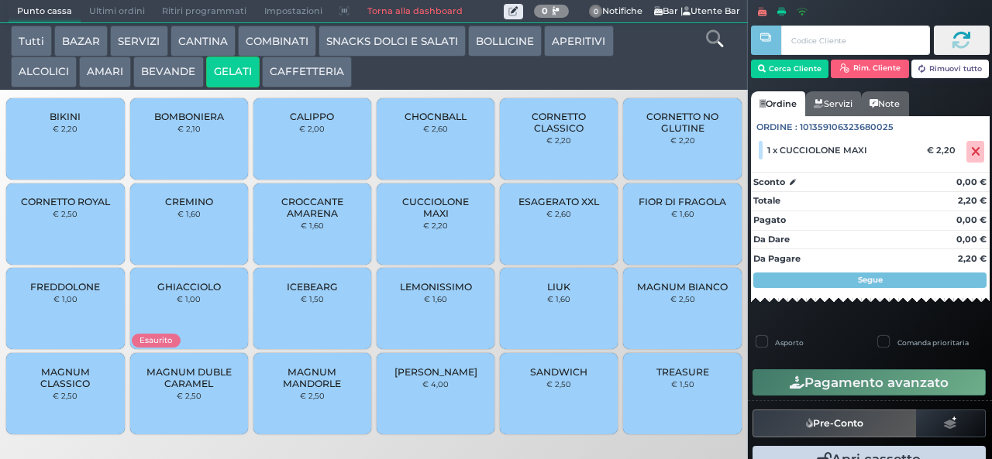
click at [545, 317] on div "LIUK € 1,60" at bounding box center [559, 308] width 118 height 81
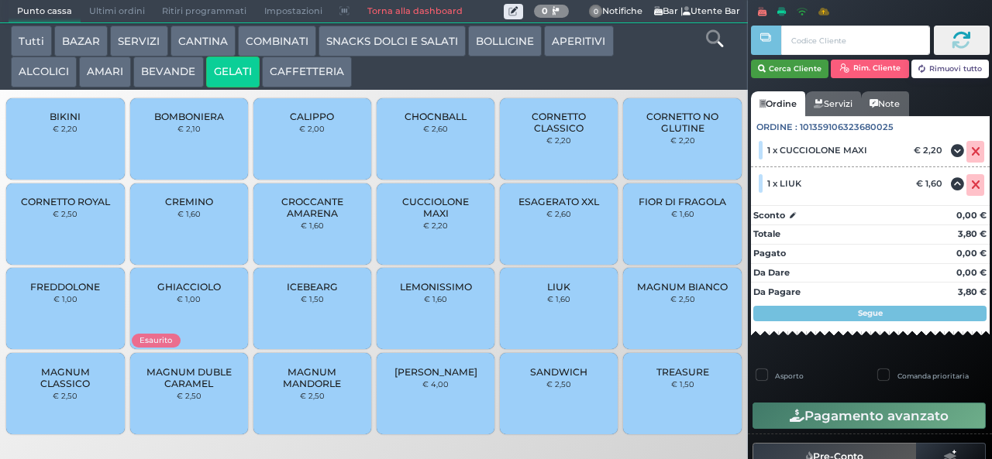
click at [806, 70] on button "Cerca Cliente" at bounding box center [790, 69] width 78 height 19
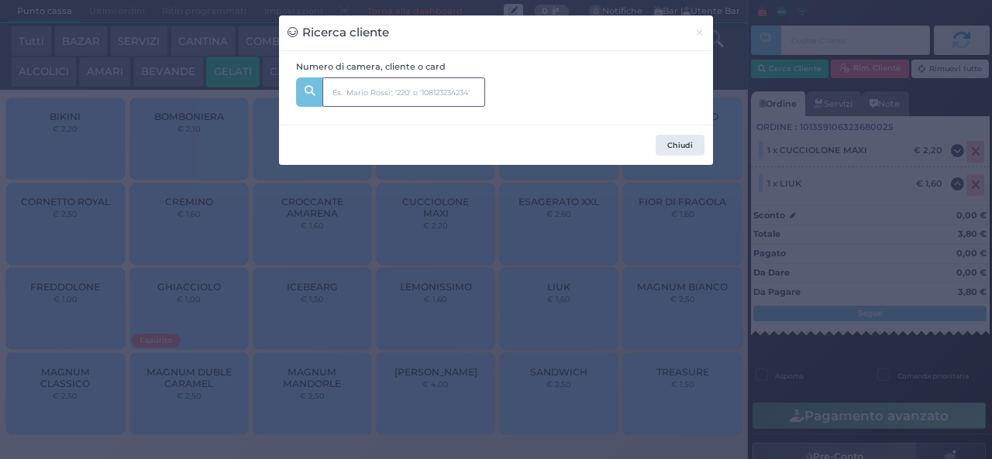
click at [399, 96] on input "text" at bounding box center [403, 91] width 163 height 29
type input "334"
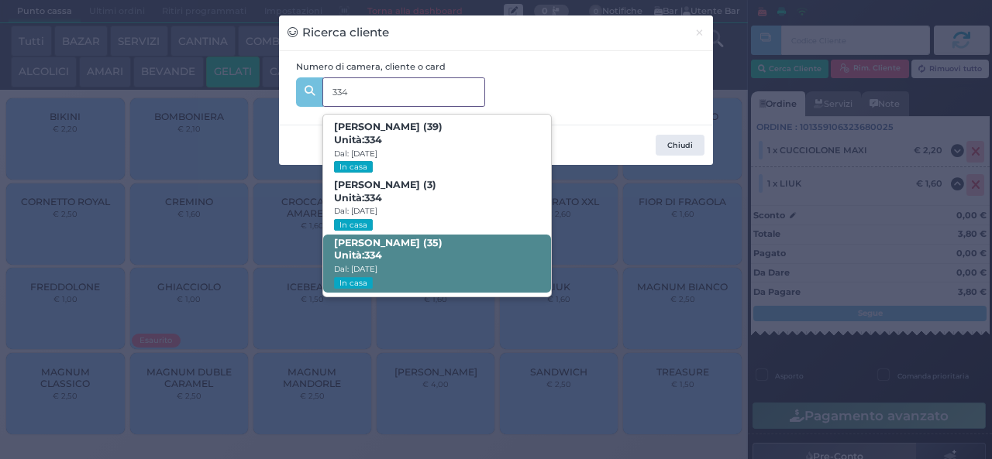
click at [426, 271] on span "[PERSON_NAME] (35) Unità: 334 Dal: [DATE] In casa" at bounding box center [436, 264] width 227 height 58
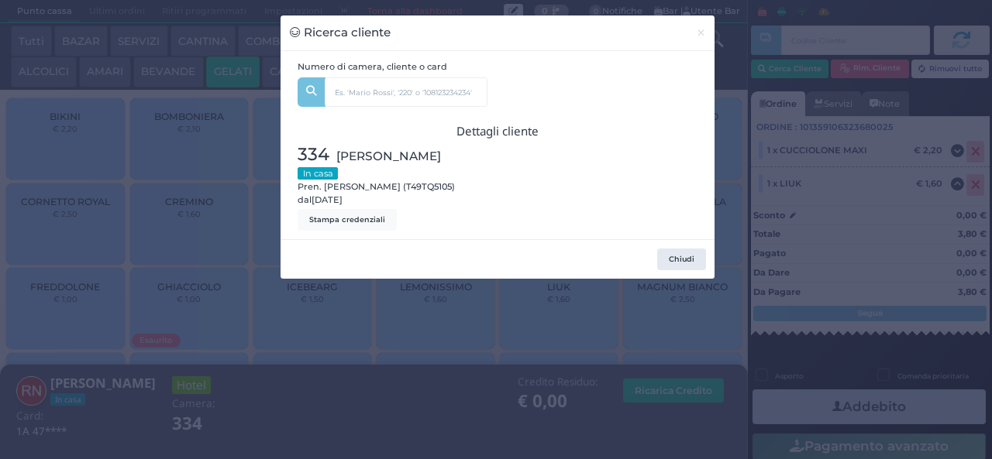
click at [473, 376] on div "Ricerca cliente × Numero di camera, cliente o card 334 [PERSON_NAME] (39) Unità…" at bounding box center [496, 229] width 992 height 459
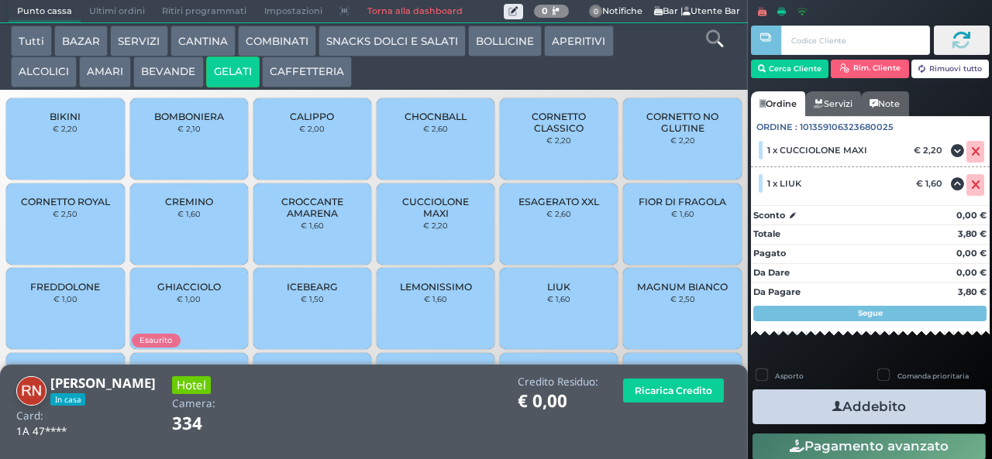
click at [858, 405] on button "Addebito" at bounding box center [868, 407] width 233 height 35
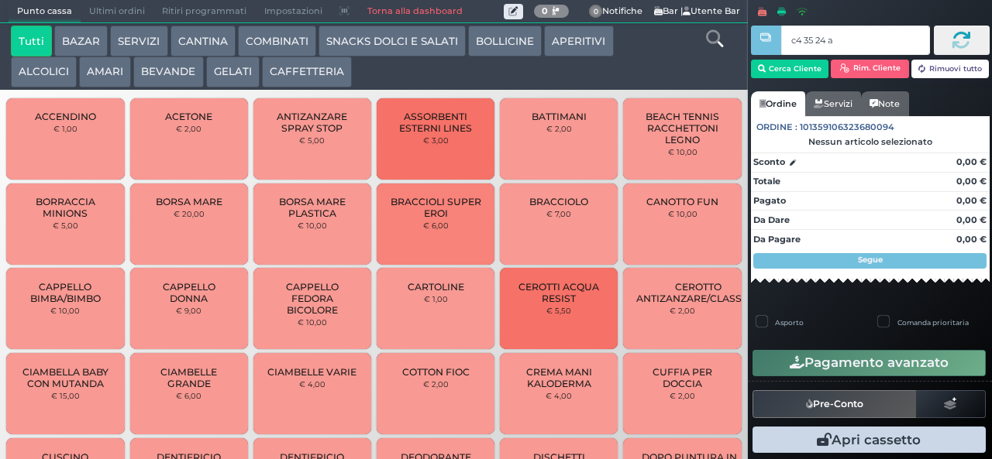
type input "c4 35 24 af"
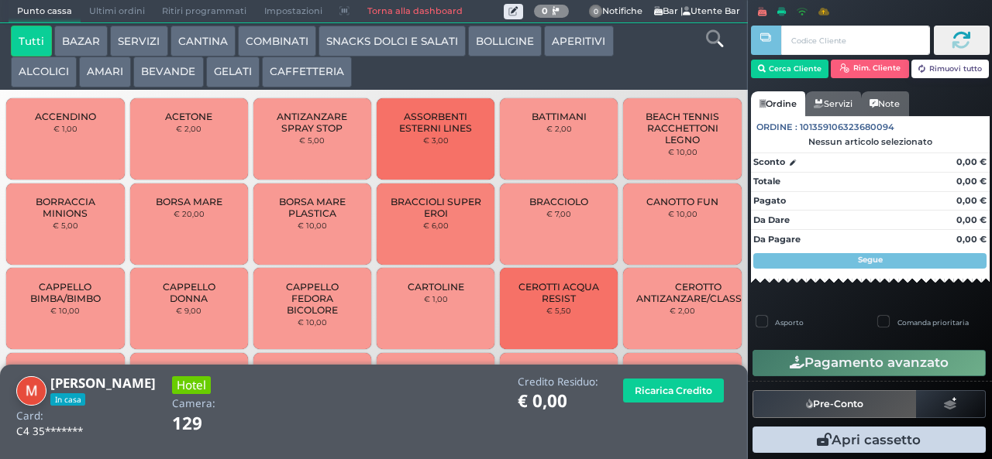
click at [223, 76] on button "GELATI" at bounding box center [232, 72] width 53 height 31
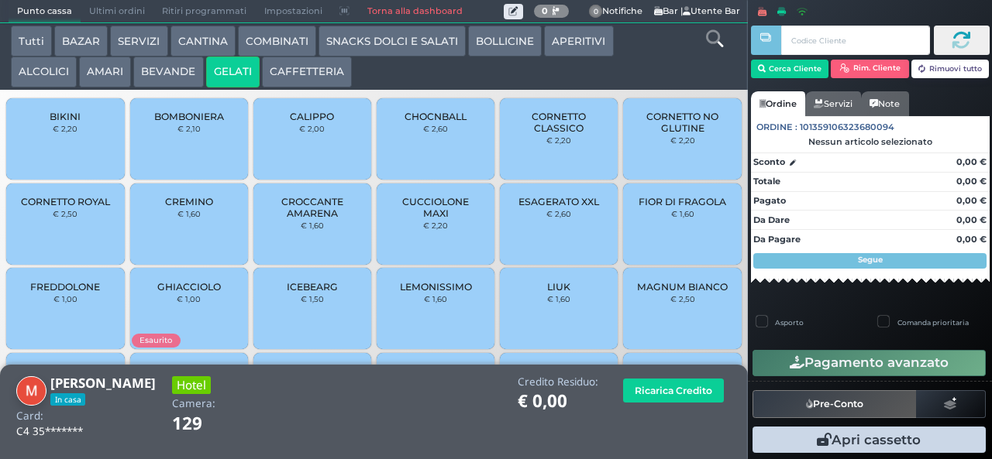
scroll to position [103, 0]
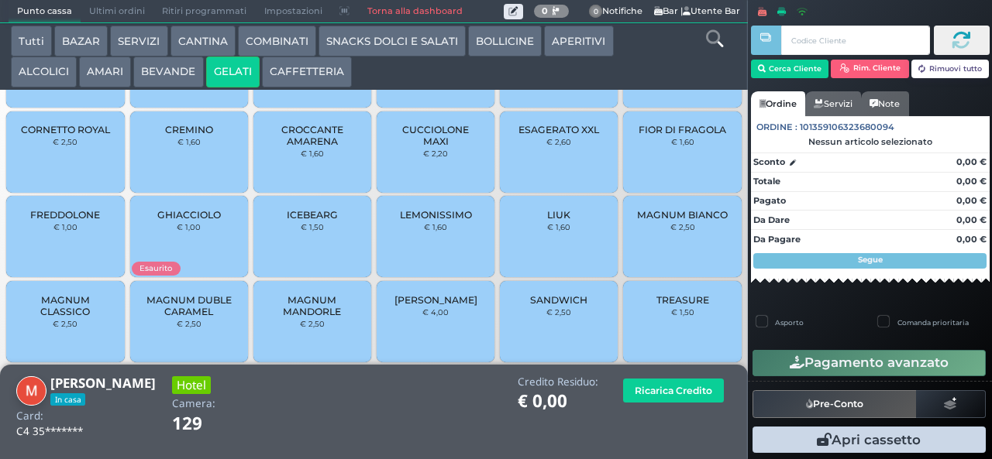
click at [37, 318] on span "MAGNUM CLASSICO" at bounding box center [65, 305] width 92 height 23
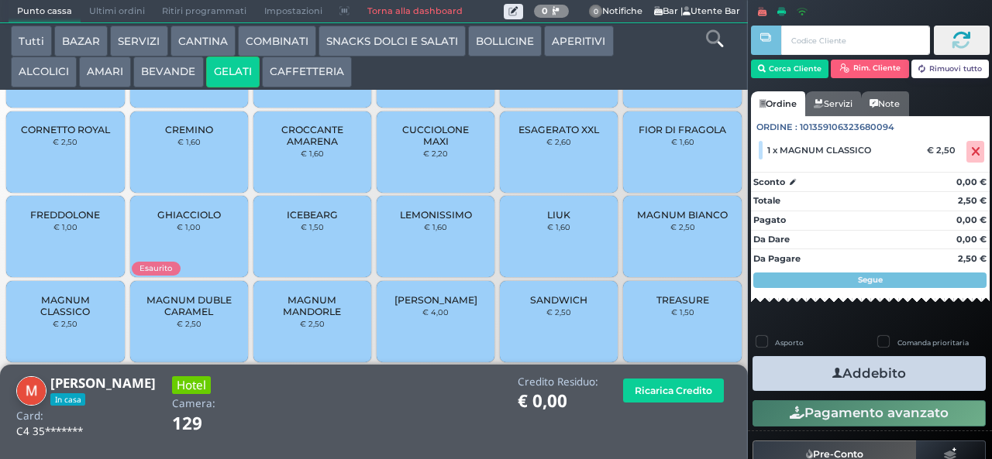
click at [355, 45] on button "SNACKS DOLCI E SALATI" at bounding box center [391, 41] width 147 height 31
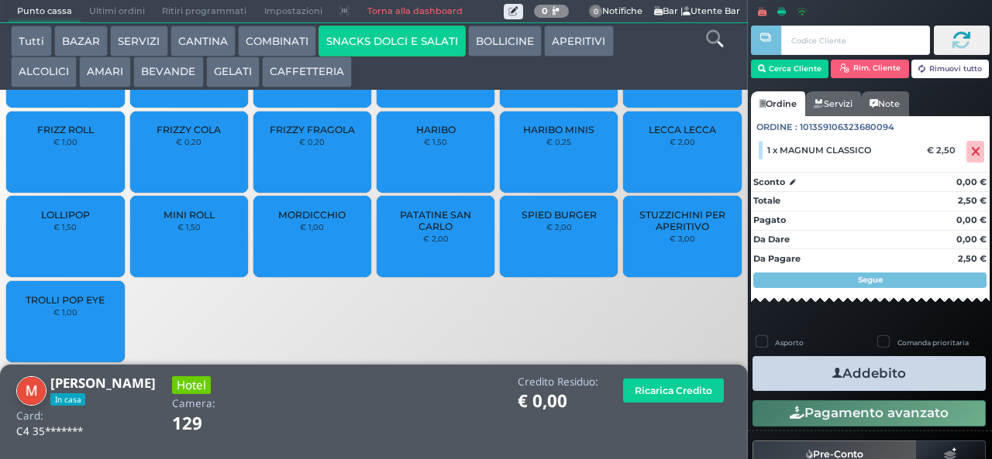
click at [425, 229] on span "PATATINE SAN CARLO" at bounding box center [436, 220] width 92 height 23
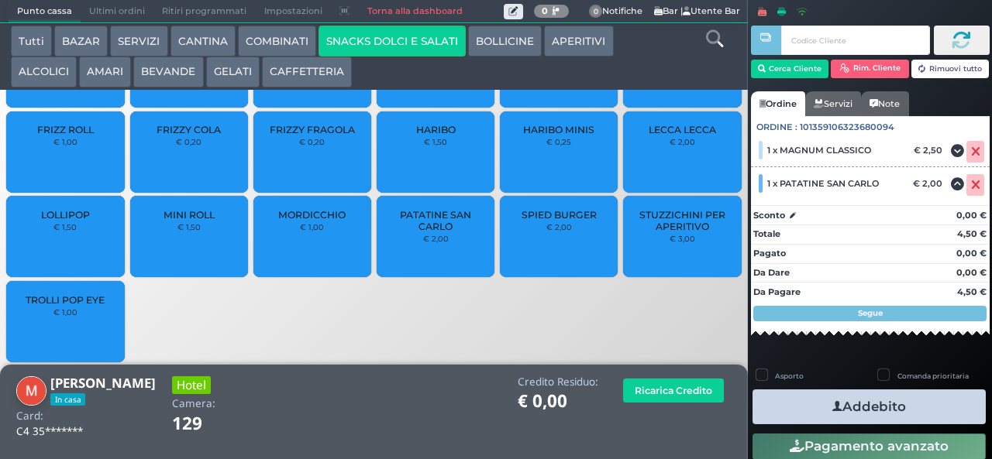
click at [426, 232] on span "PATATINE SAN CARLO" at bounding box center [436, 220] width 92 height 23
click at [832, 406] on icon "button" at bounding box center [837, 407] width 10 height 16
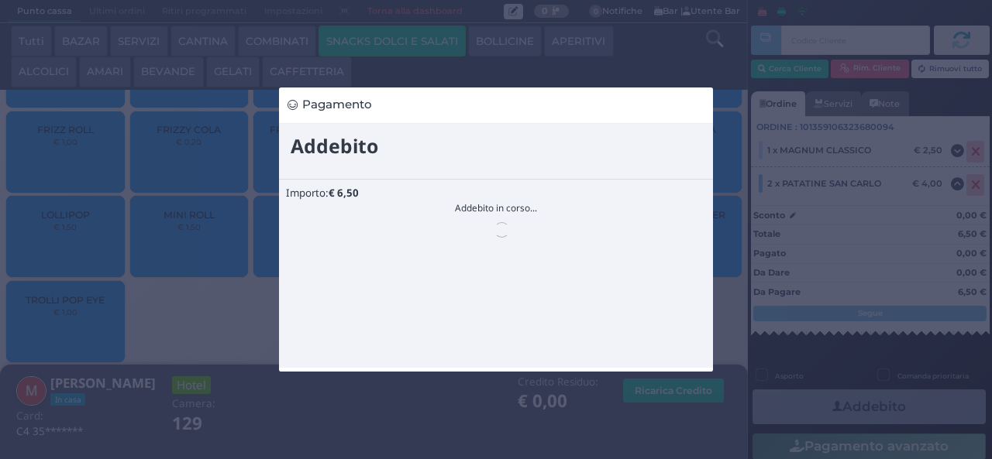
scroll to position [0, 0]
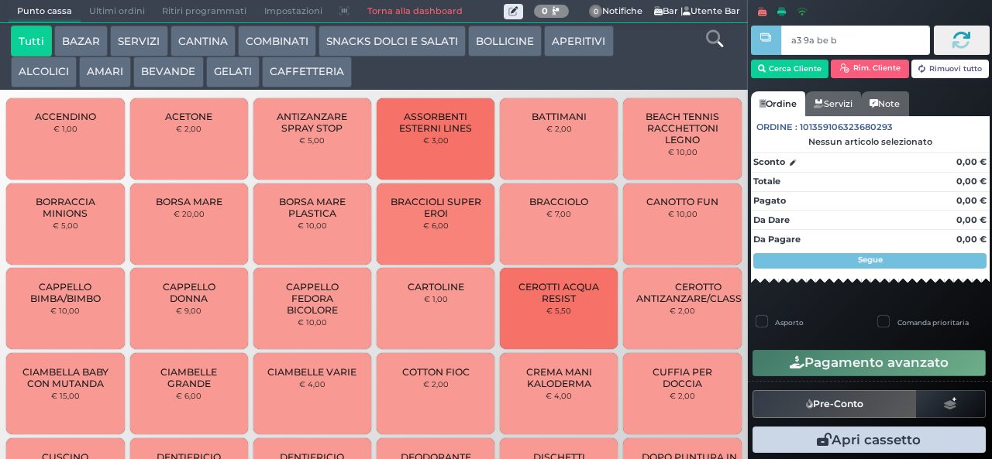
type input "a3 9a be b9"
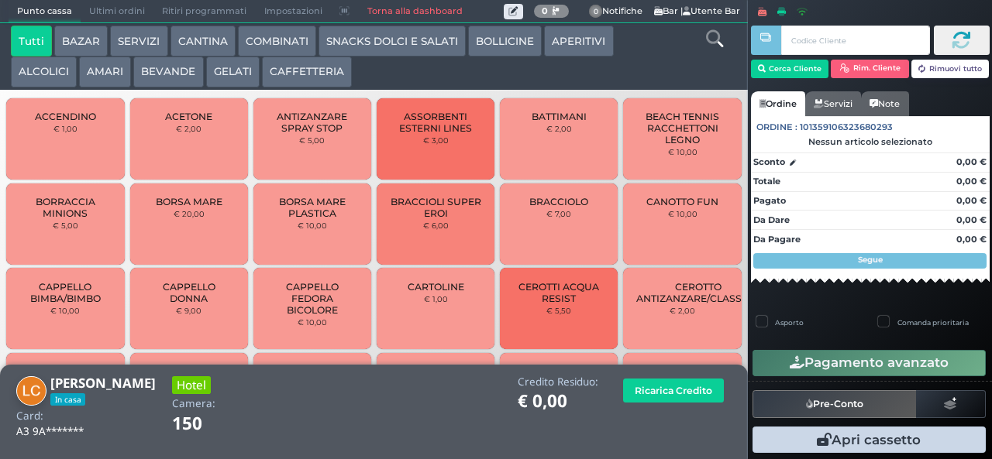
click at [155, 74] on button "BEVANDE" at bounding box center [168, 72] width 70 height 31
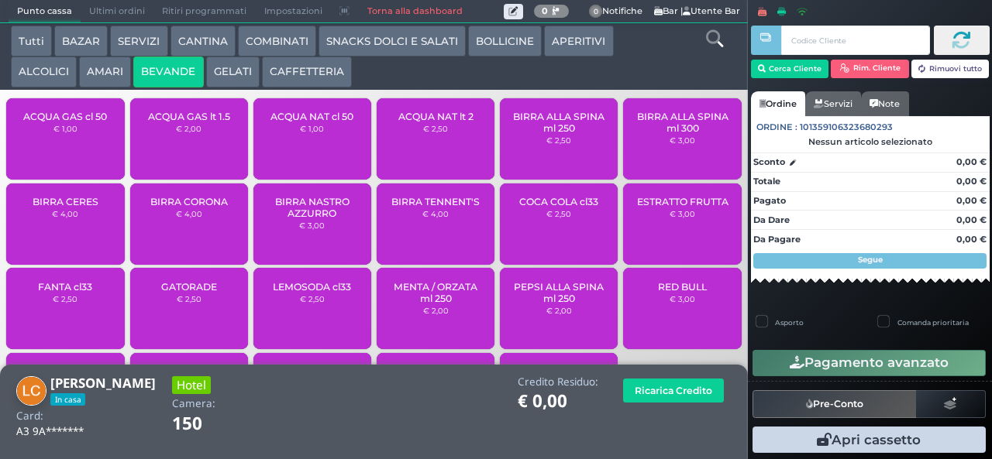
click at [547, 240] on div "COCA COLA cl33 € 2,50" at bounding box center [559, 224] width 118 height 81
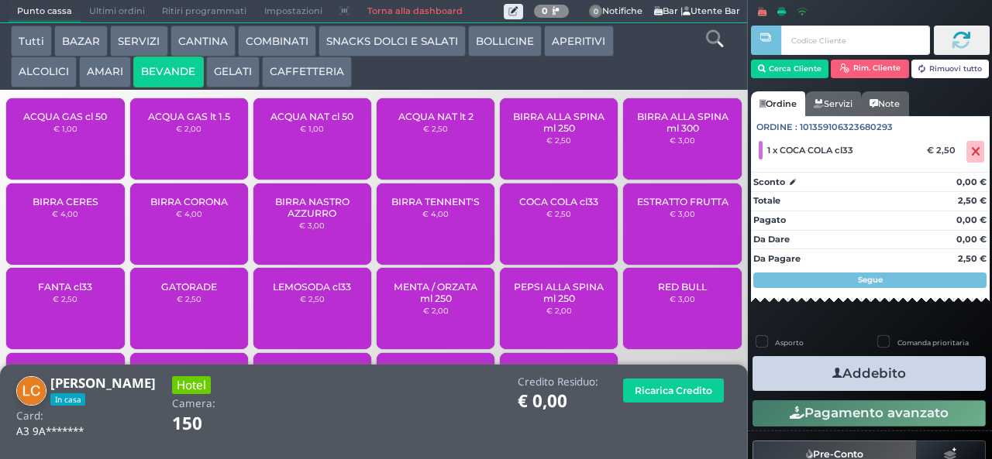
click at [299, 122] on span "ACQUA NAT cl 50" at bounding box center [311, 117] width 83 height 12
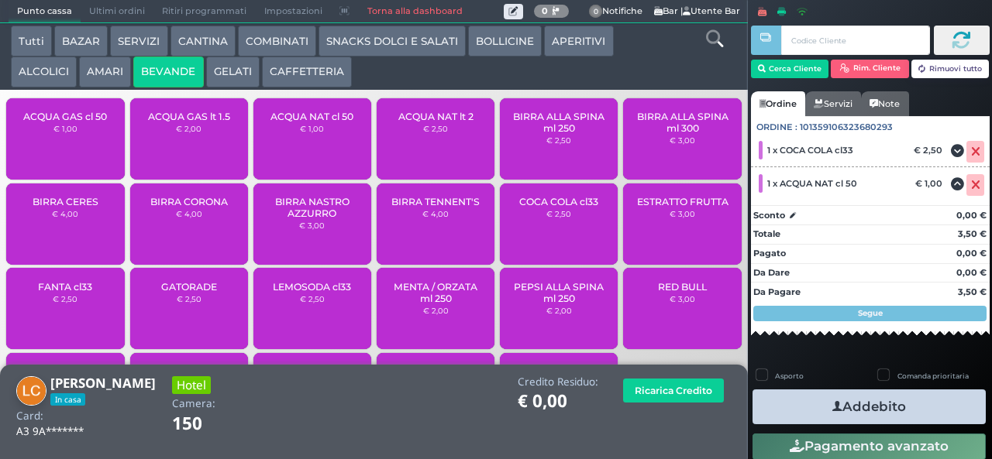
click at [294, 122] on span "ACQUA NAT cl 50" at bounding box center [311, 117] width 83 height 12
click at [793, 408] on button "Addebito" at bounding box center [868, 407] width 233 height 35
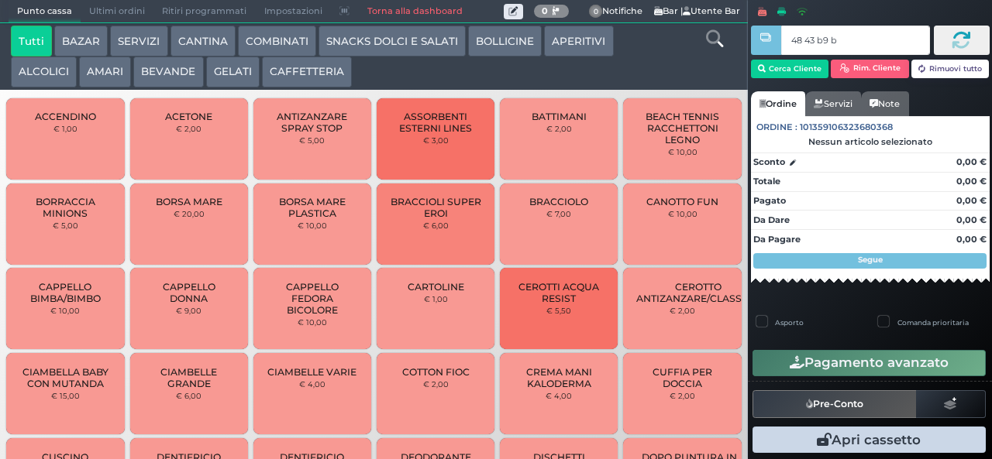
type input "48 43 b9 b9"
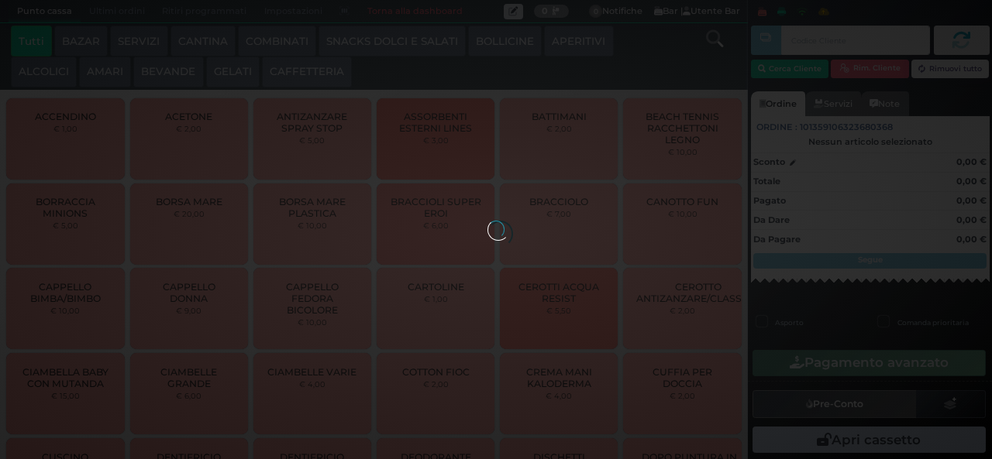
click at [394, 41] on button "SNACKS DOLCI E SALATI" at bounding box center [391, 41] width 147 height 31
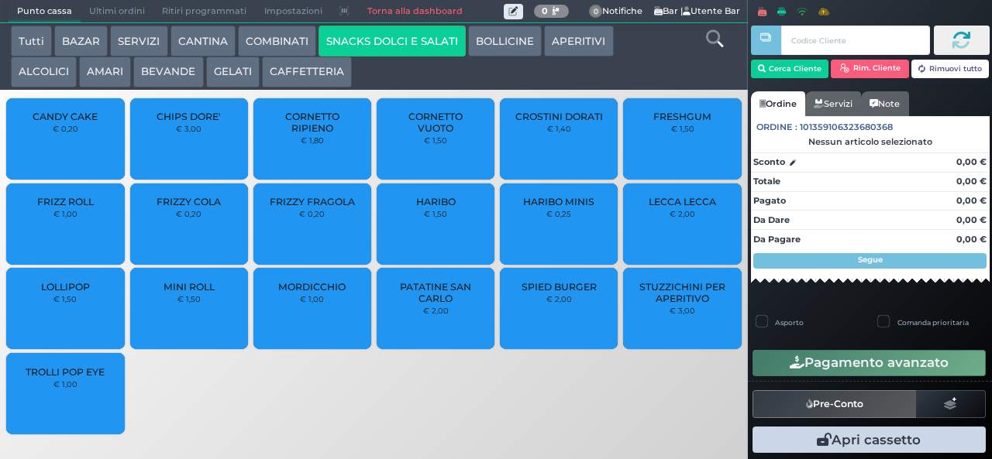
click at [0, 0] on div at bounding box center [0, 0] width 0 height 0
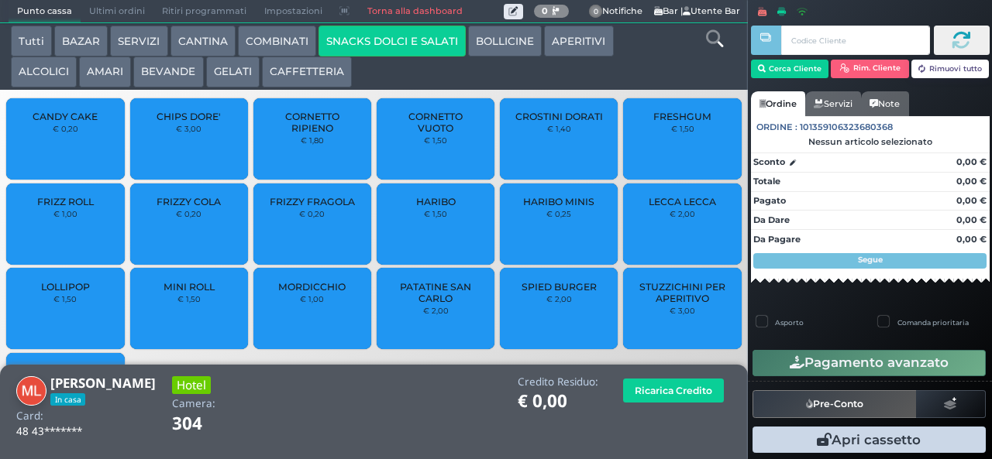
click at [423, 304] on span "PATATINE SAN CARLO" at bounding box center [436, 292] width 92 height 23
click at [418, 304] on span "PATATINE SAN CARLO" at bounding box center [436, 292] width 92 height 23
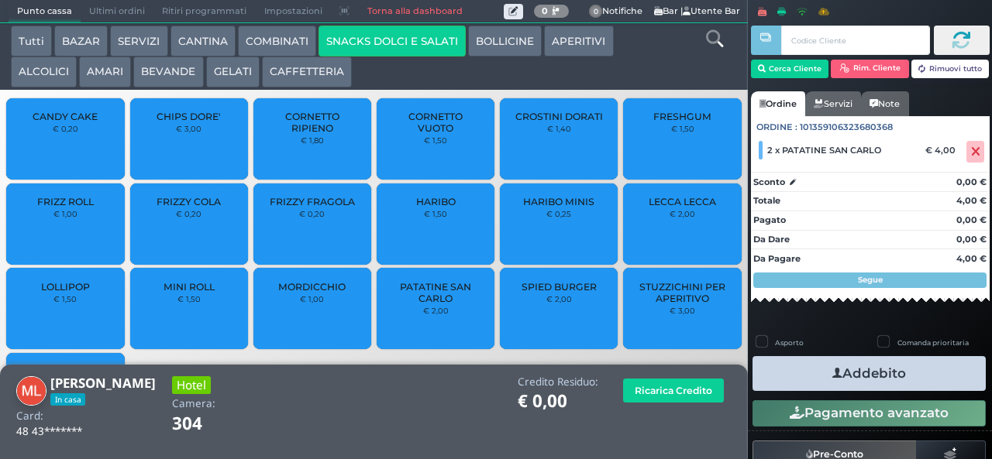
click at [832, 373] on icon "button" at bounding box center [837, 374] width 10 height 16
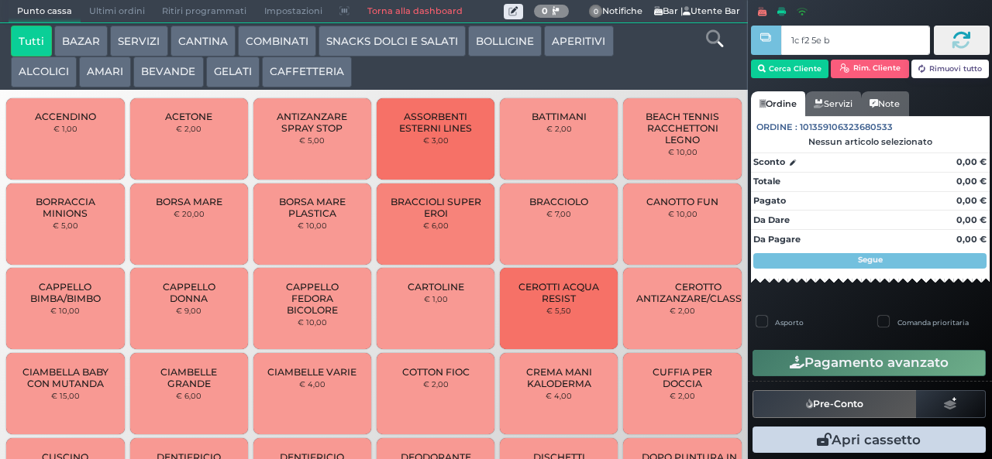
type input "1c f2 5e bb"
click at [389, 36] on button "SNACKS DOLCI E SALATI" at bounding box center [391, 41] width 147 height 31
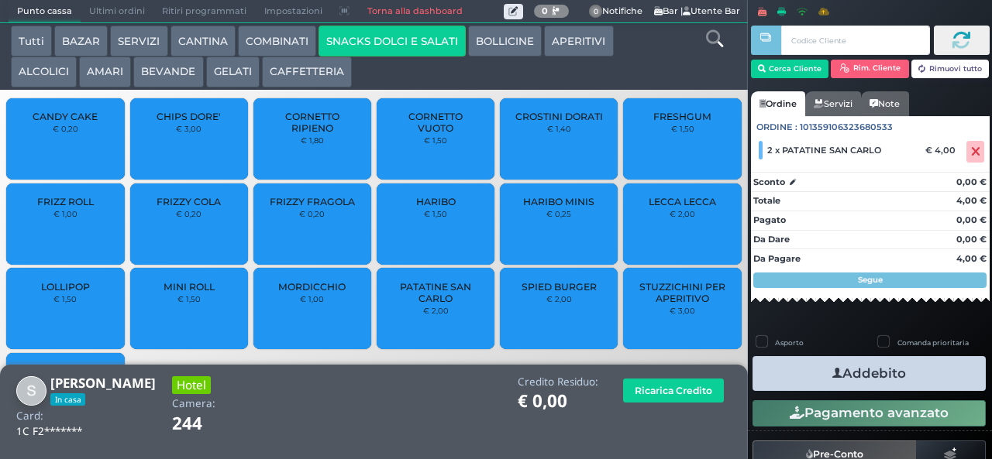
click at [833, 373] on icon "button" at bounding box center [837, 374] width 10 height 16
